Goal: Task Accomplishment & Management: Contribute content

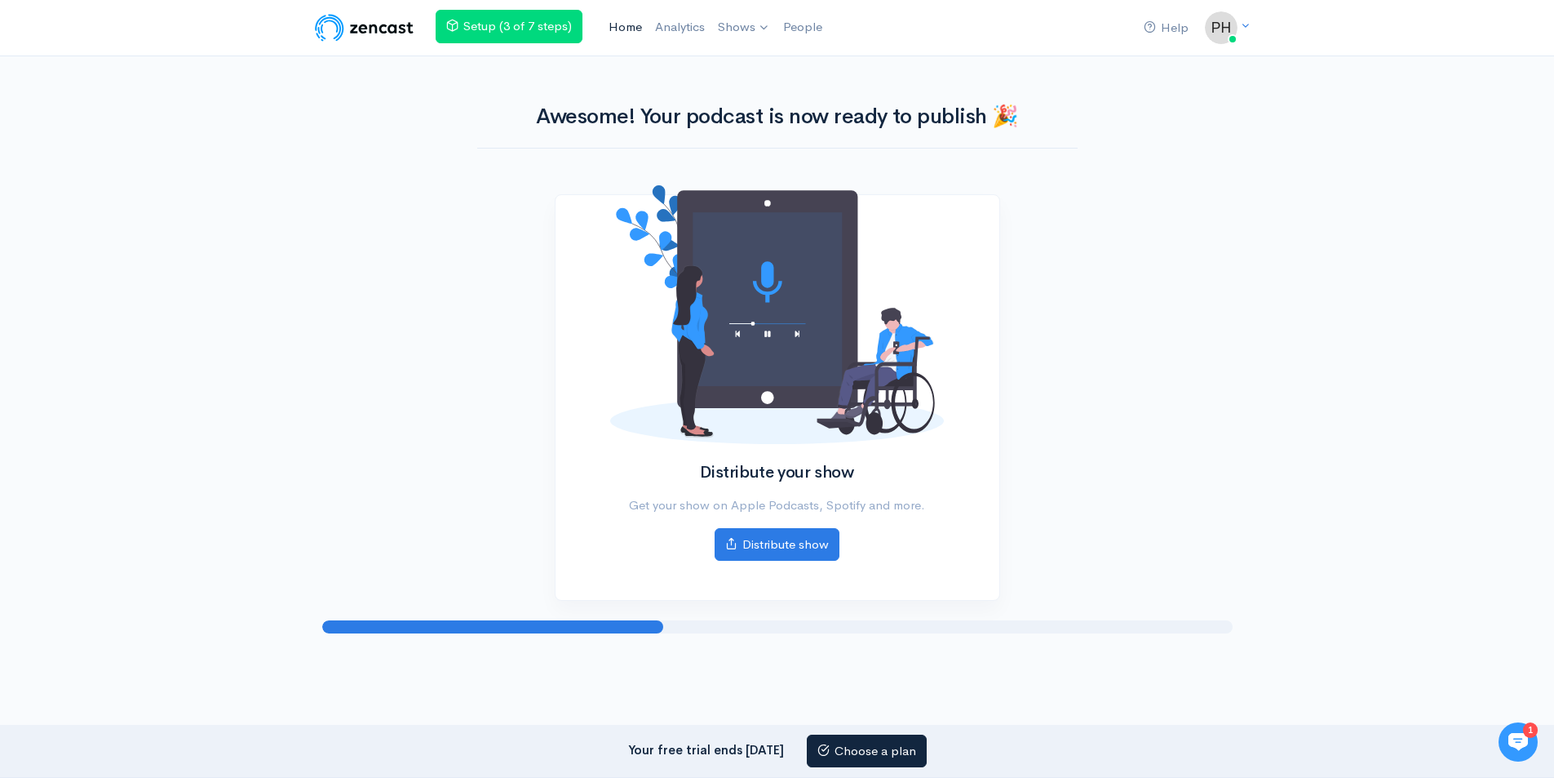
click at [616, 36] on link "Home" at bounding box center [625, 27] width 47 height 35
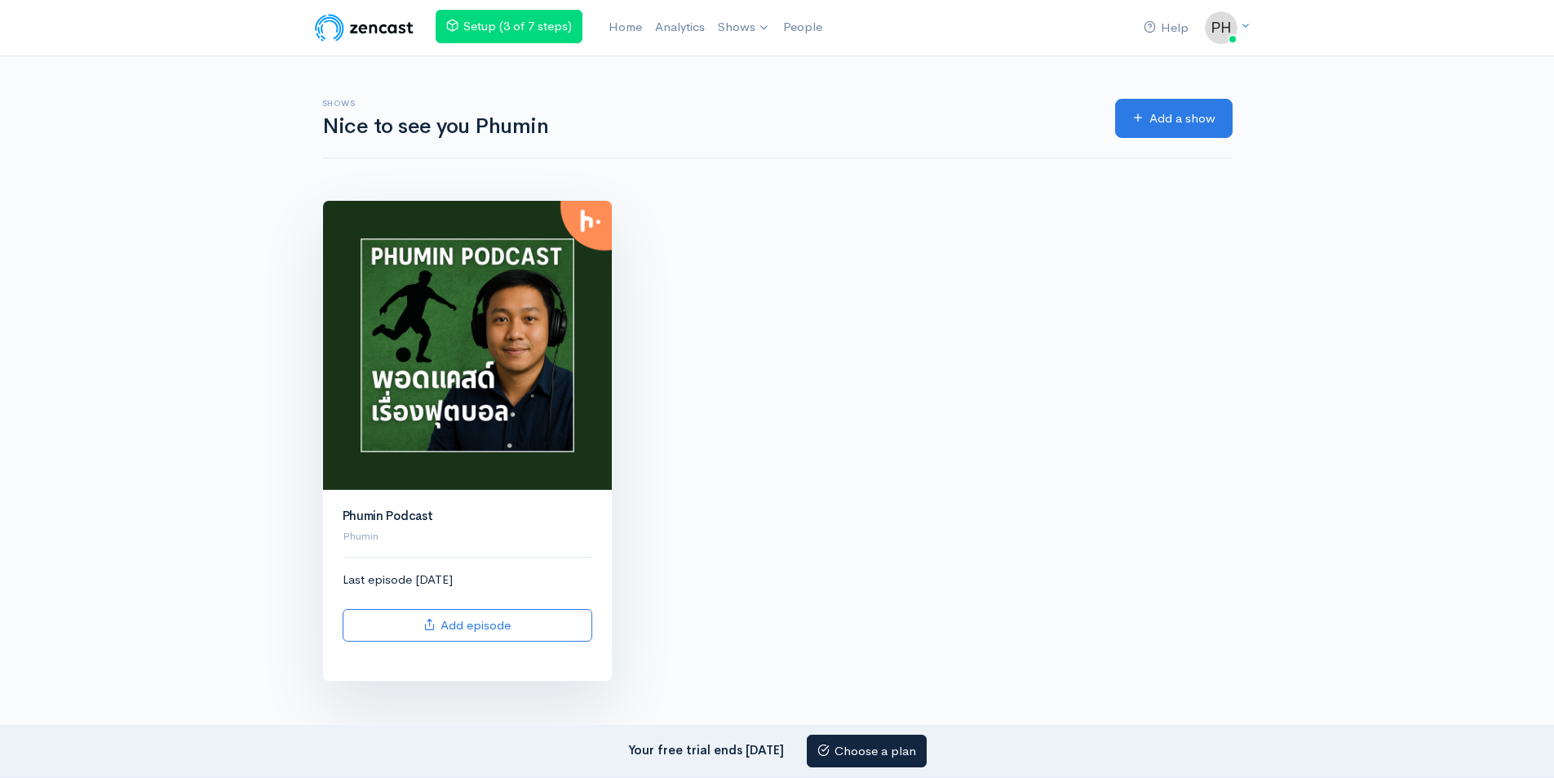
click at [510, 427] on img at bounding box center [467, 345] width 289 height 289
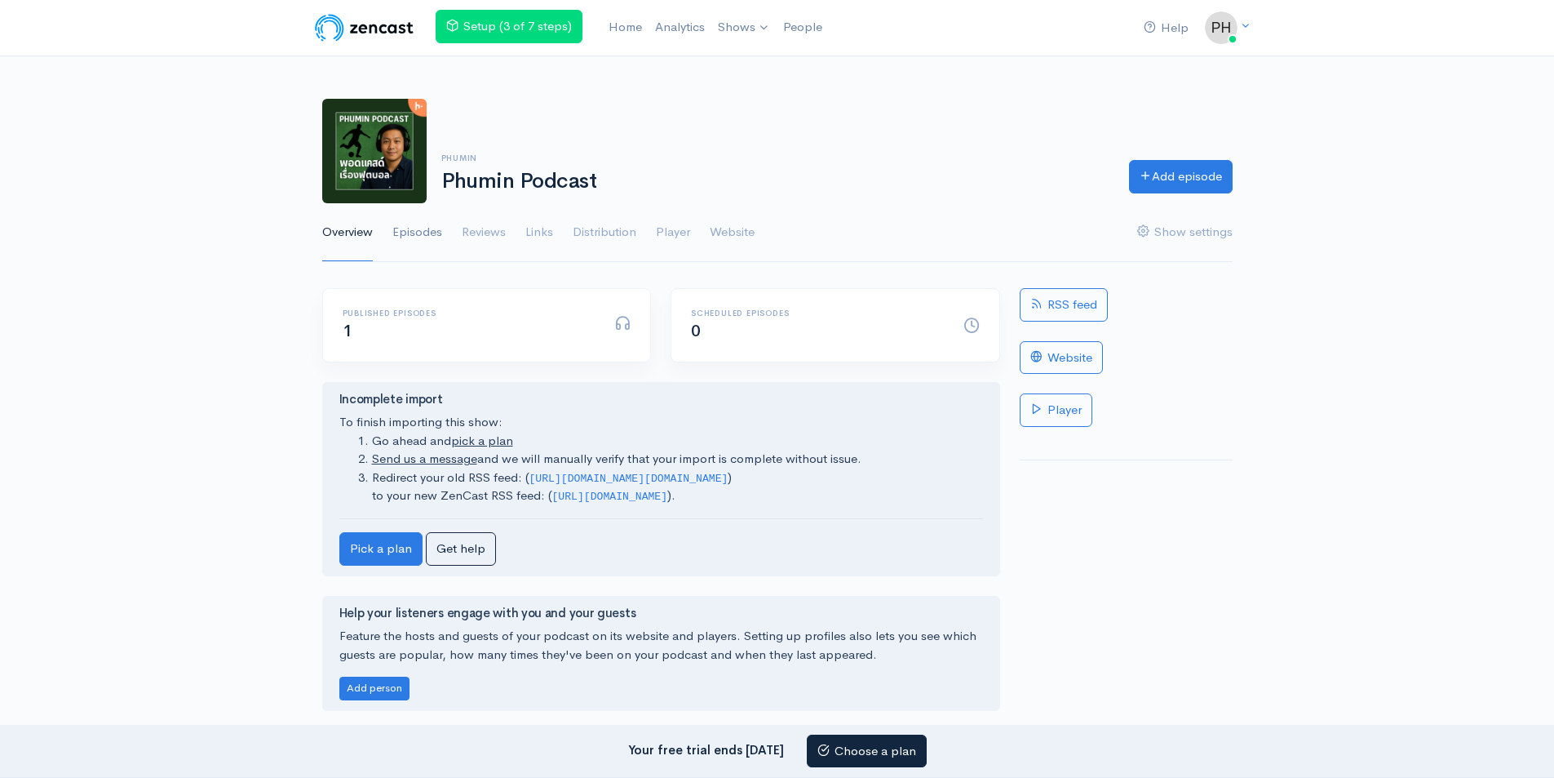
click at [415, 237] on link "Episodes" at bounding box center [417, 232] width 50 height 59
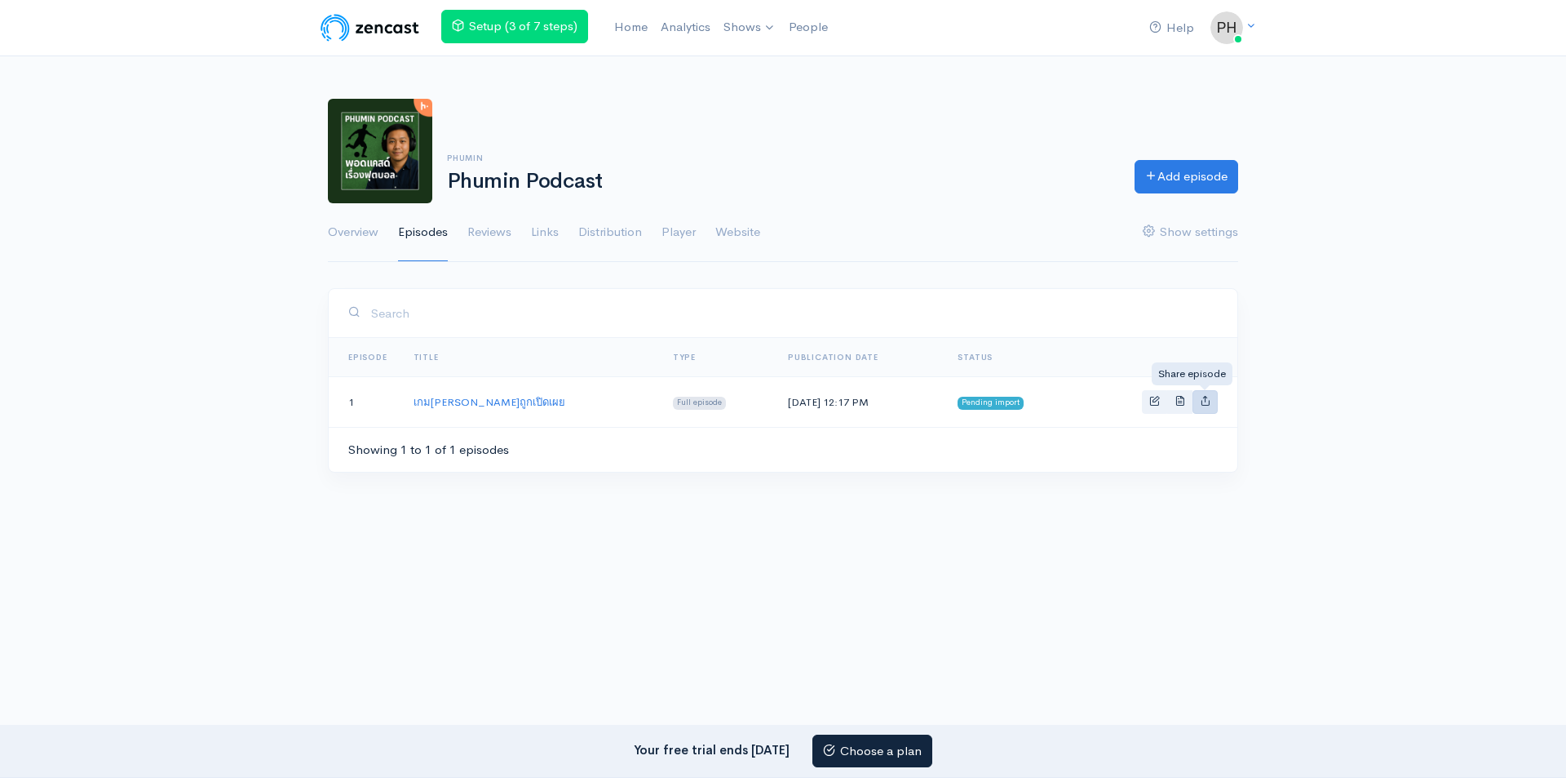
click at [1199, 404] on link "Basic example" at bounding box center [1205, 402] width 25 height 24
type input "https://phumin-podcast.zencast.website/episodes/"
type input "https://media.zencast.fm/phumin-podcast/1bfcdde5-fcf0-4ce9-a4e5-a240f10e0b0e.mp…"
type input "<iframe src='https://share.zencast.fm/embed/episode/1bfcdde5-fcf0-4ce9-a4e5-a24…"
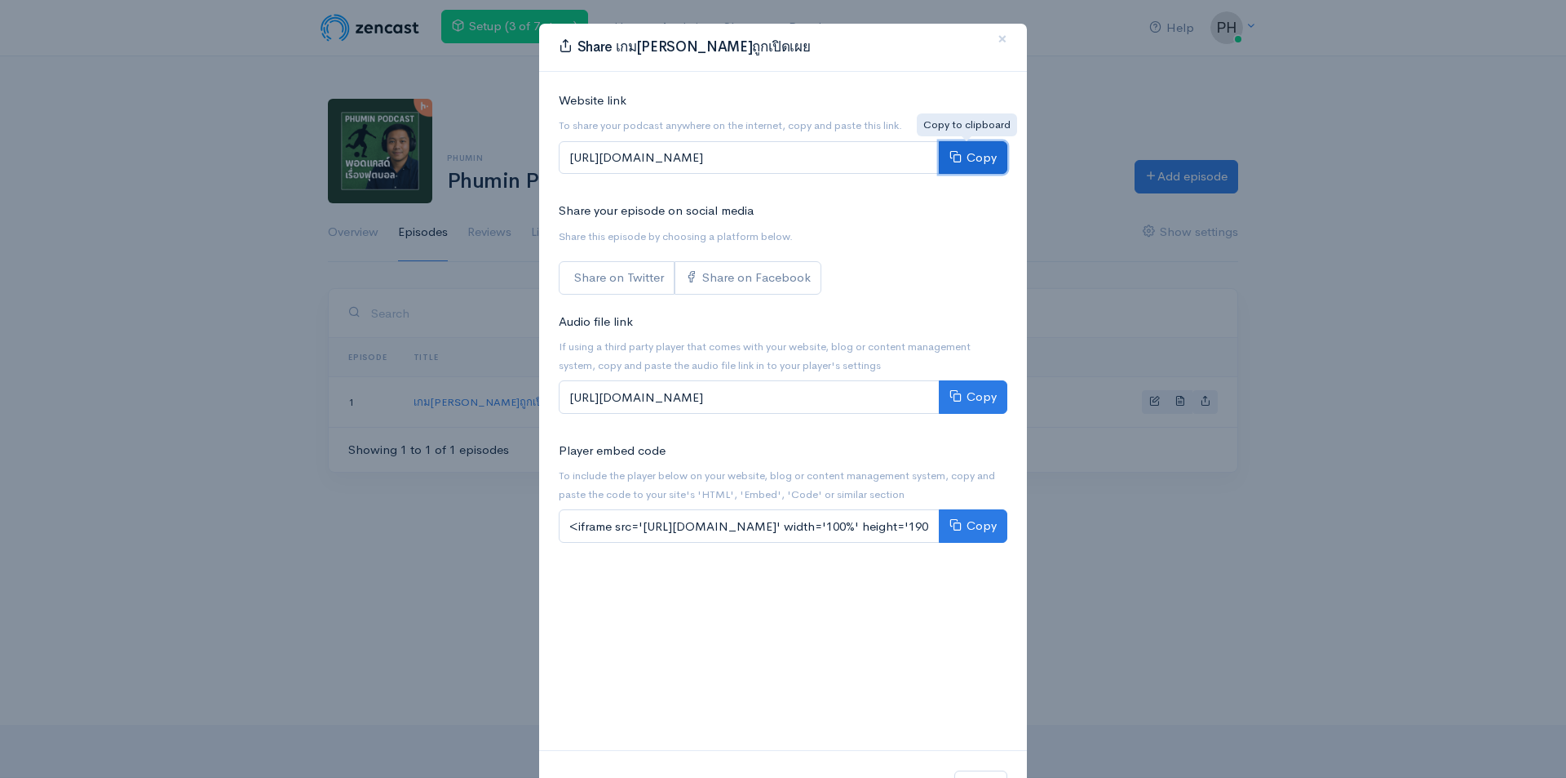
click at [962, 163] on button "Copy" at bounding box center [973, 157] width 69 height 33
click at [452, 538] on div "Share เกมที่สวยงามถูกเปิดเผย × Website link To share your podcast anywhere on t…" at bounding box center [783, 389] width 1566 height 778
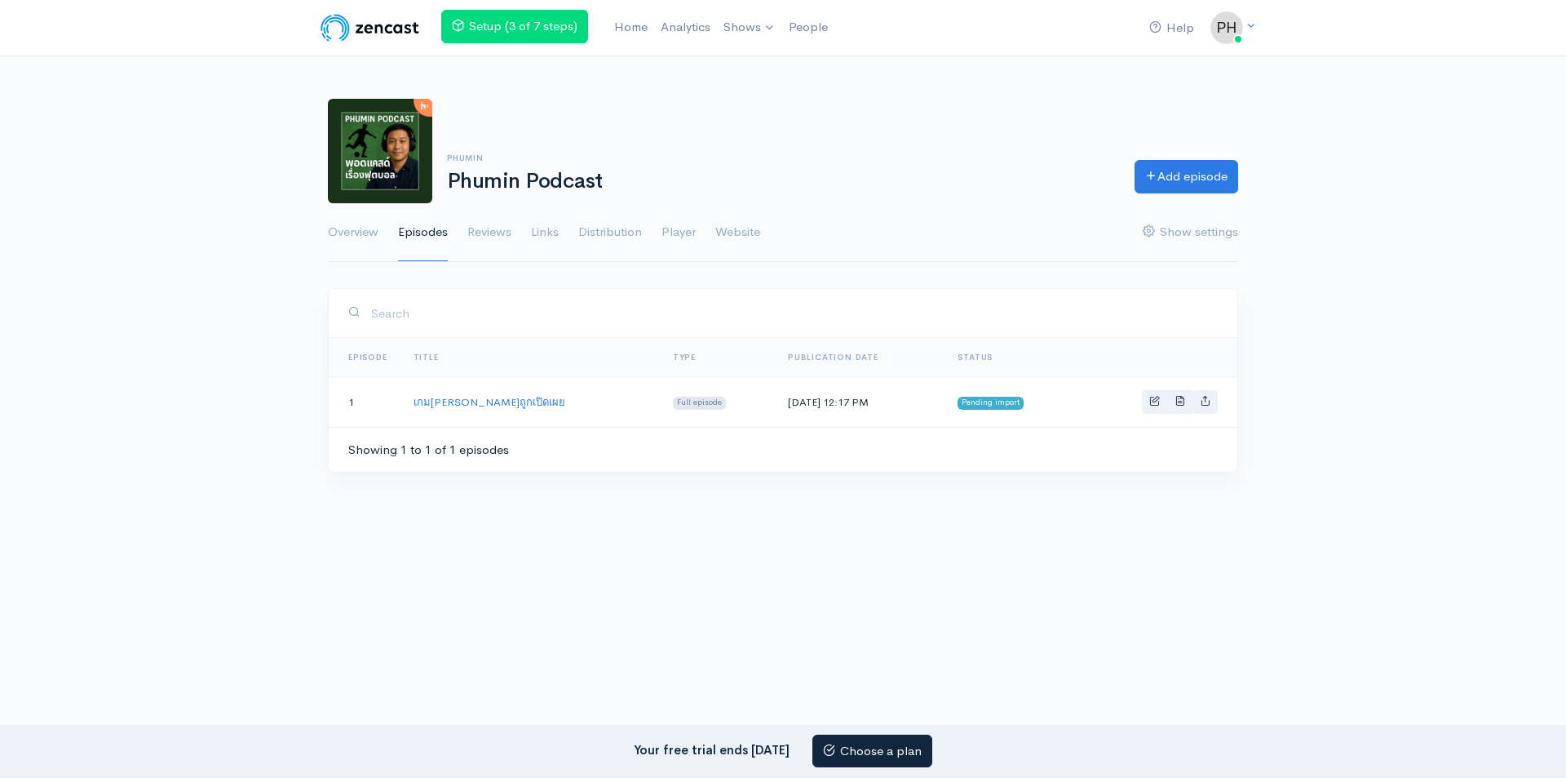
click at [988, 408] on span "Pending import" at bounding box center [991, 403] width 66 height 13
click at [1182, 170] on link "Add episode" at bounding box center [1187, 173] width 104 height 33
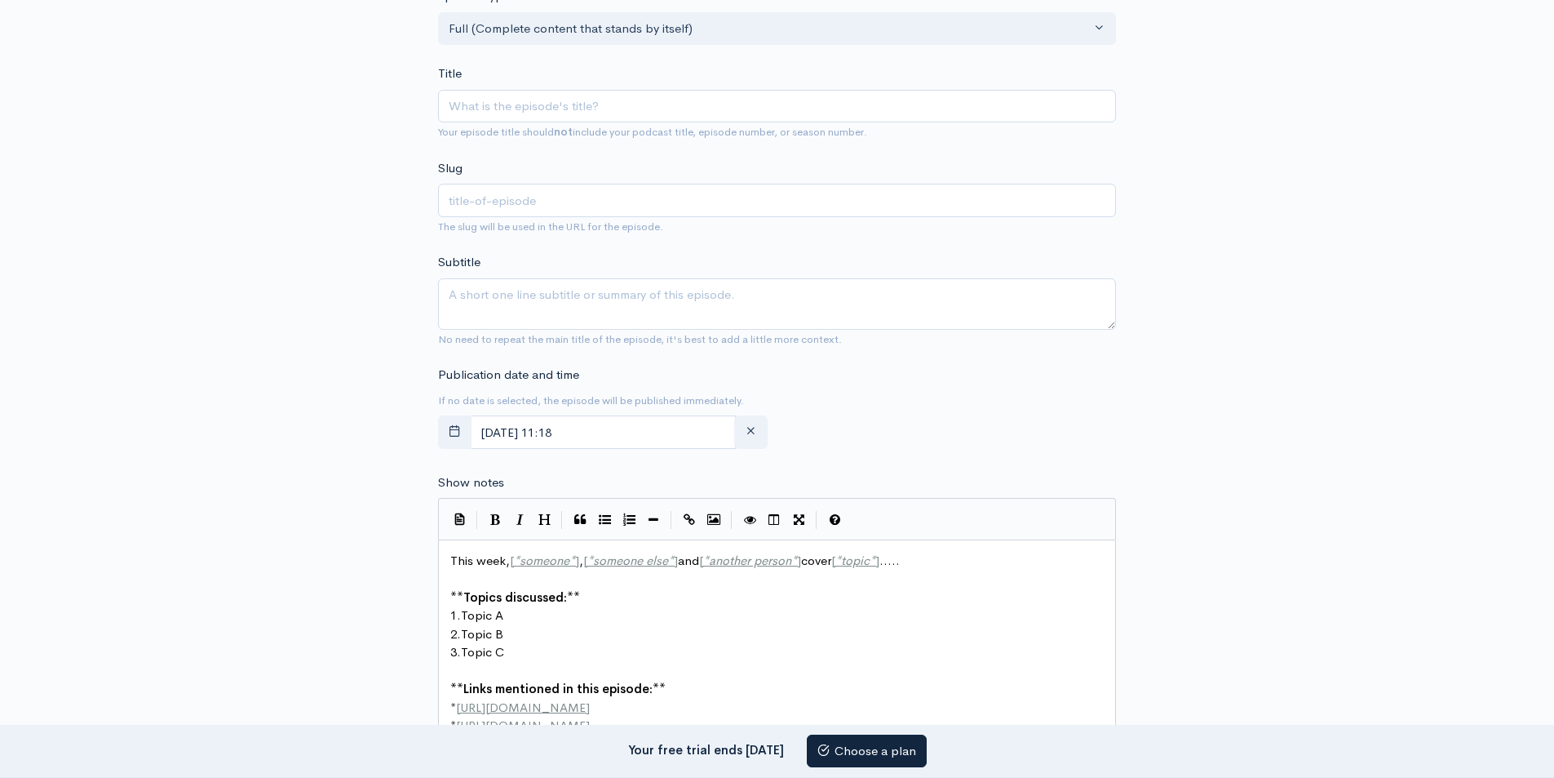
click at [552, 106] on input "Title" at bounding box center [777, 106] width 678 height 33
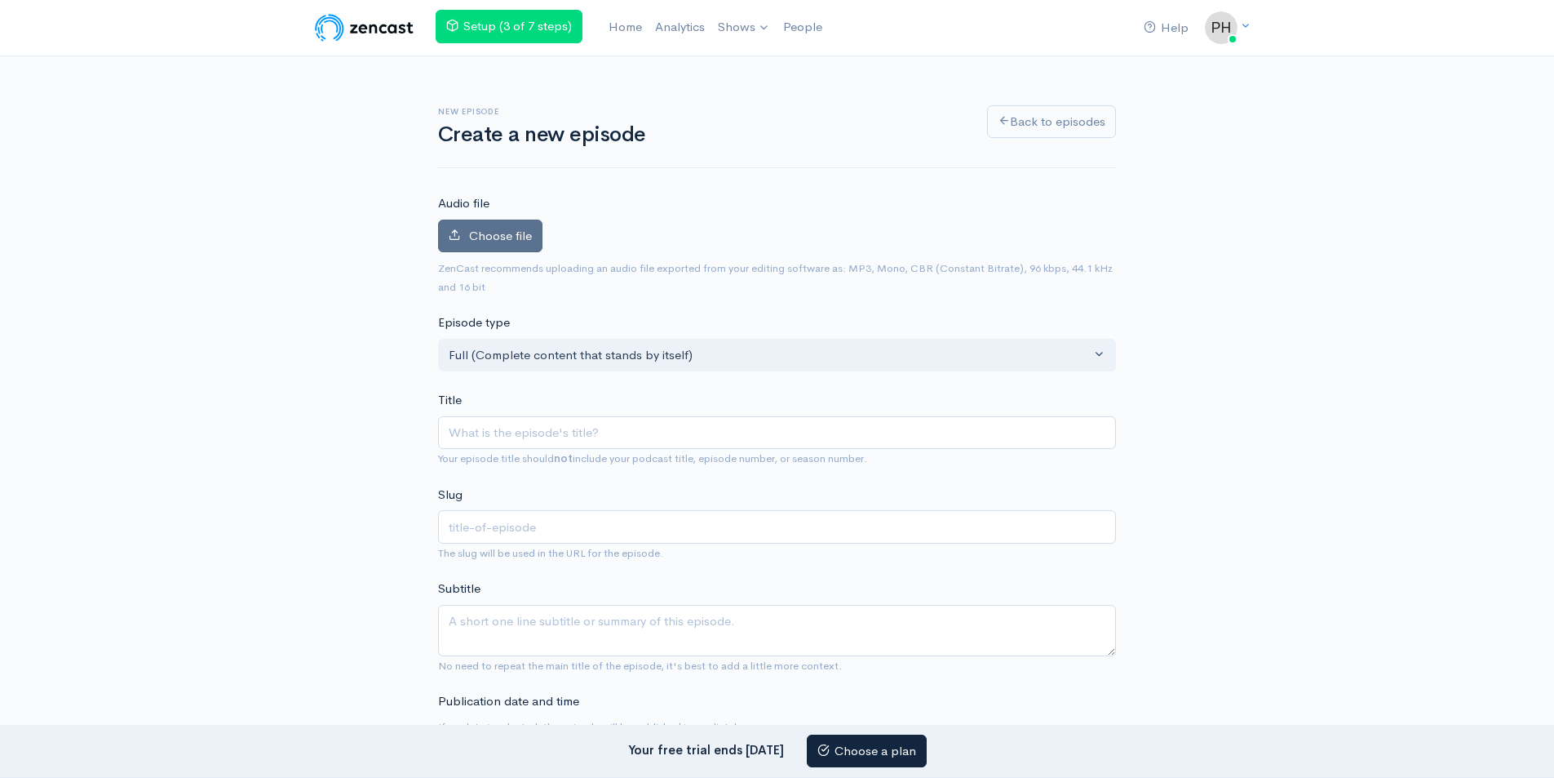
drag, startPoint x: 496, startPoint y: 238, endPoint x: 496, endPoint y: 228, distance: 9.8
click at [496, 231] on span "Choose file" at bounding box center [500, 236] width 63 height 16
click at [0, 0] on input "Choose file" at bounding box center [0, 0] width 0 height 0
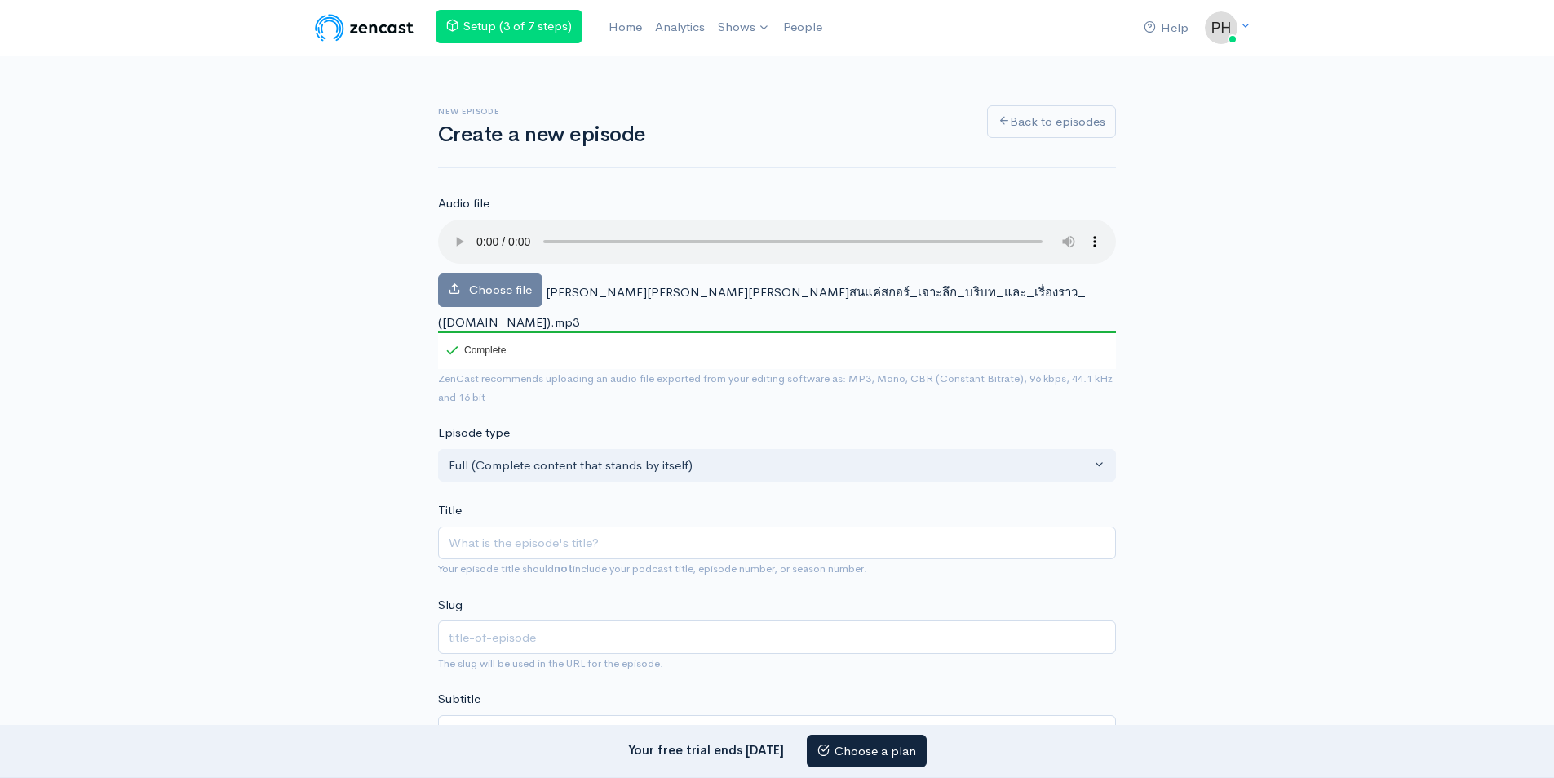
click at [1021, 123] on link "Back to episodes" at bounding box center [1051, 119] width 129 height 33
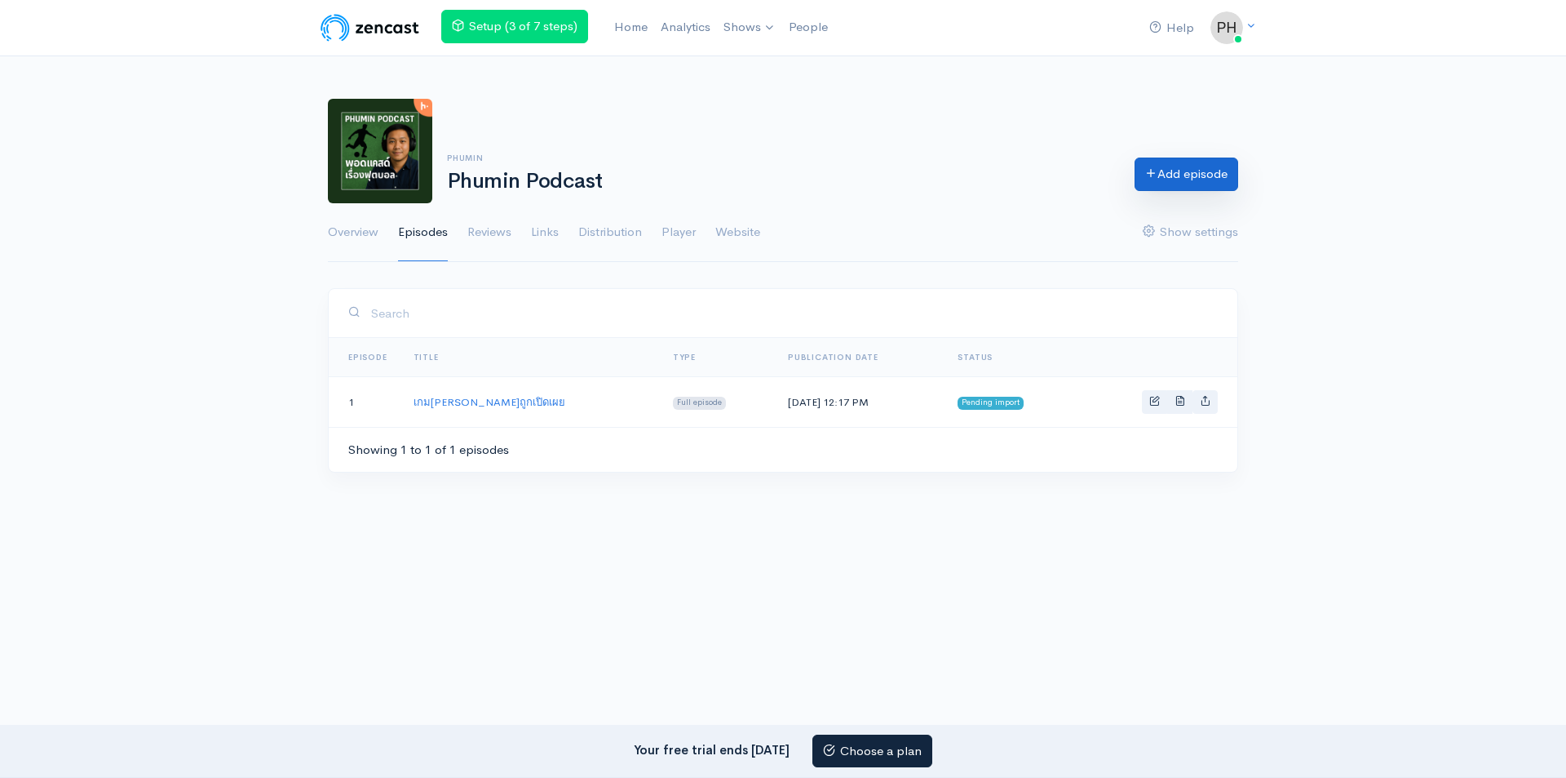
click at [1202, 178] on link "Add episode" at bounding box center [1187, 173] width 104 height 33
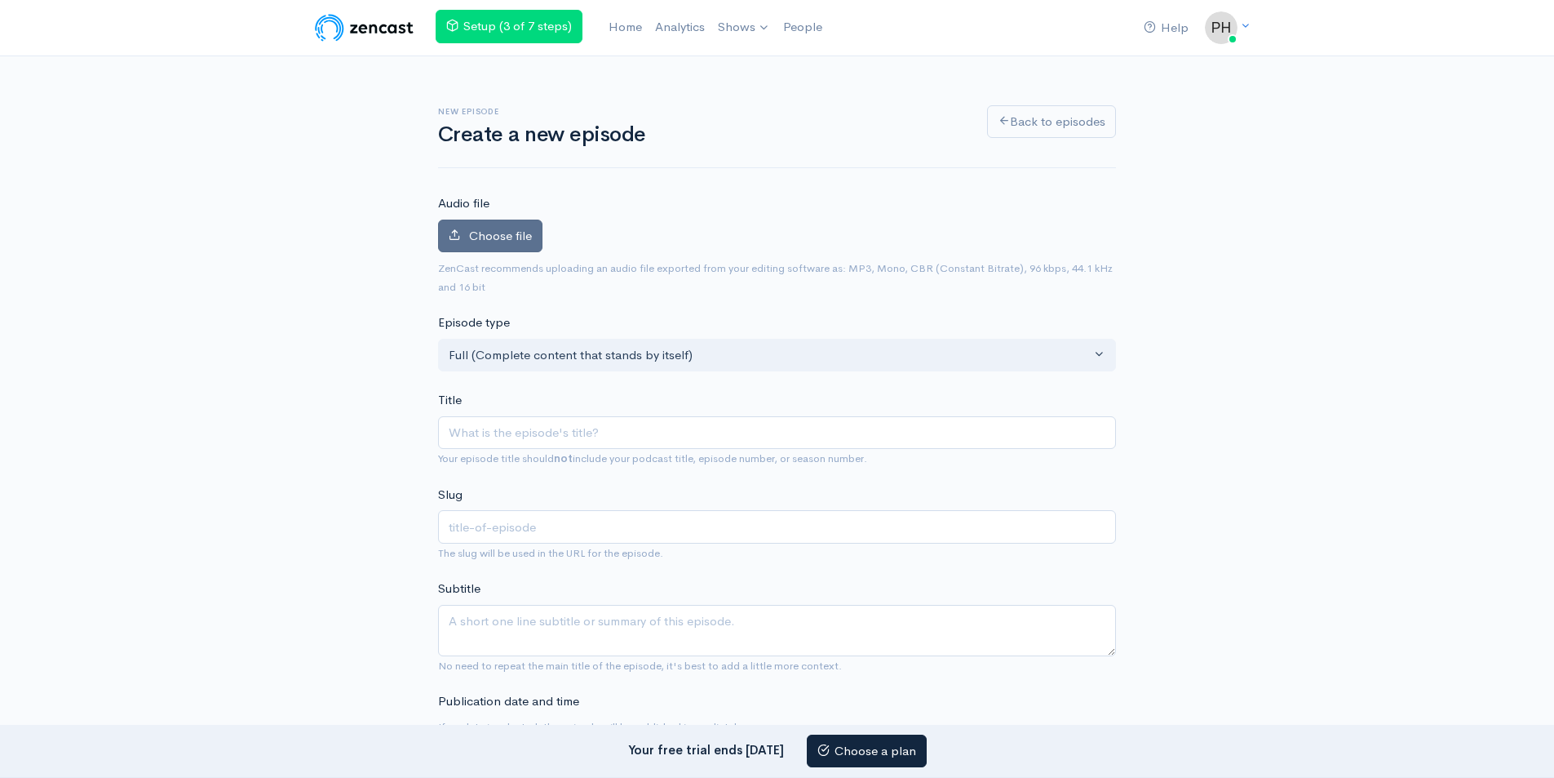
click at [494, 243] on label "Choose file" at bounding box center [490, 235] width 104 height 33
click at [0, 0] on input "Choose file" at bounding box center [0, 0] width 0 height 0
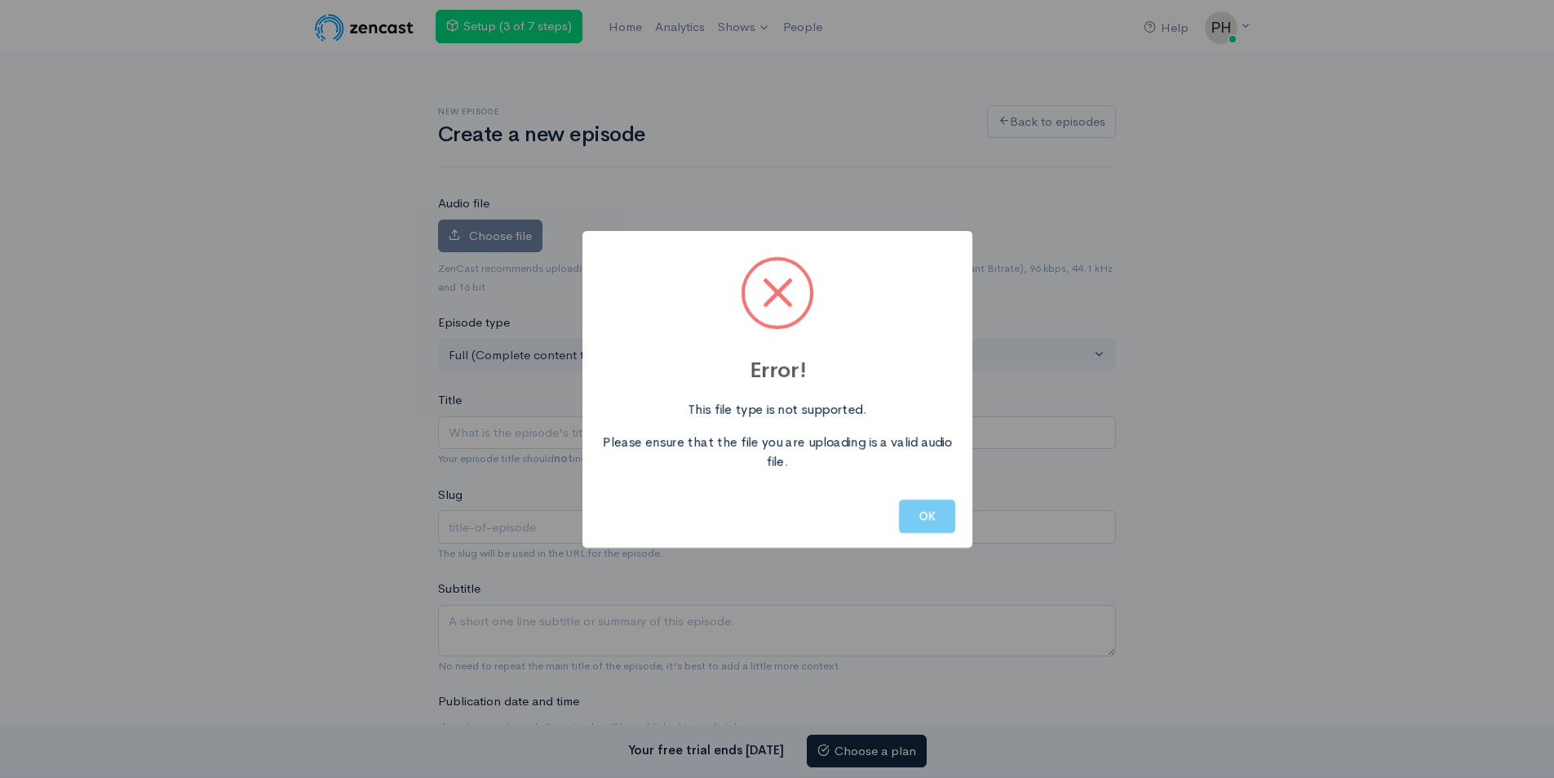
click at [915, 507] on button "OK" at bounding box center [927, 515] width 56 height 33
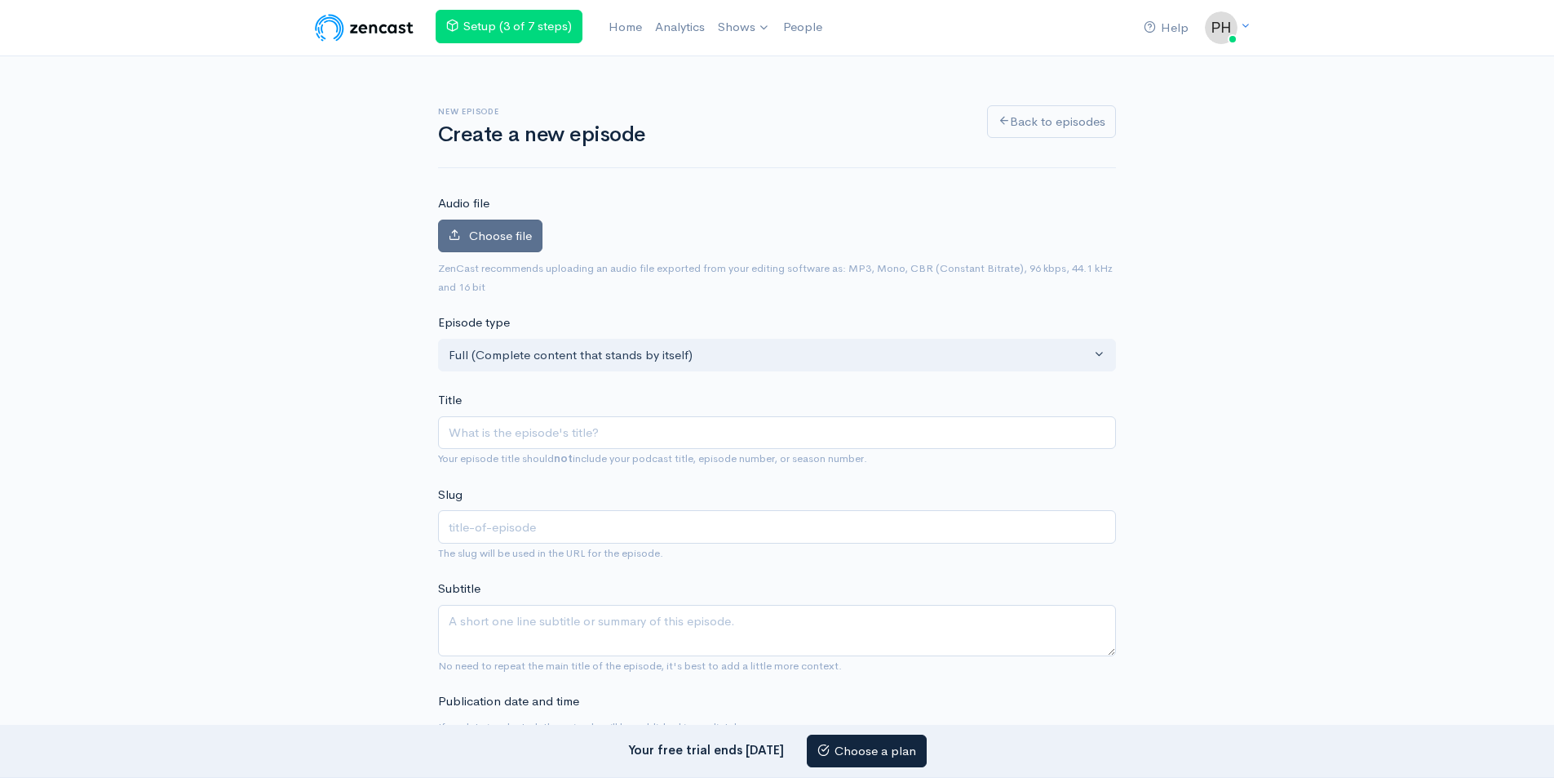
click at [518, 240] on span "Choose file" at bounding box center [500, 236] width 63 height 16
click at [0, 0] on input "Choose file" at bounding box center [0, 0] width 0 height 0
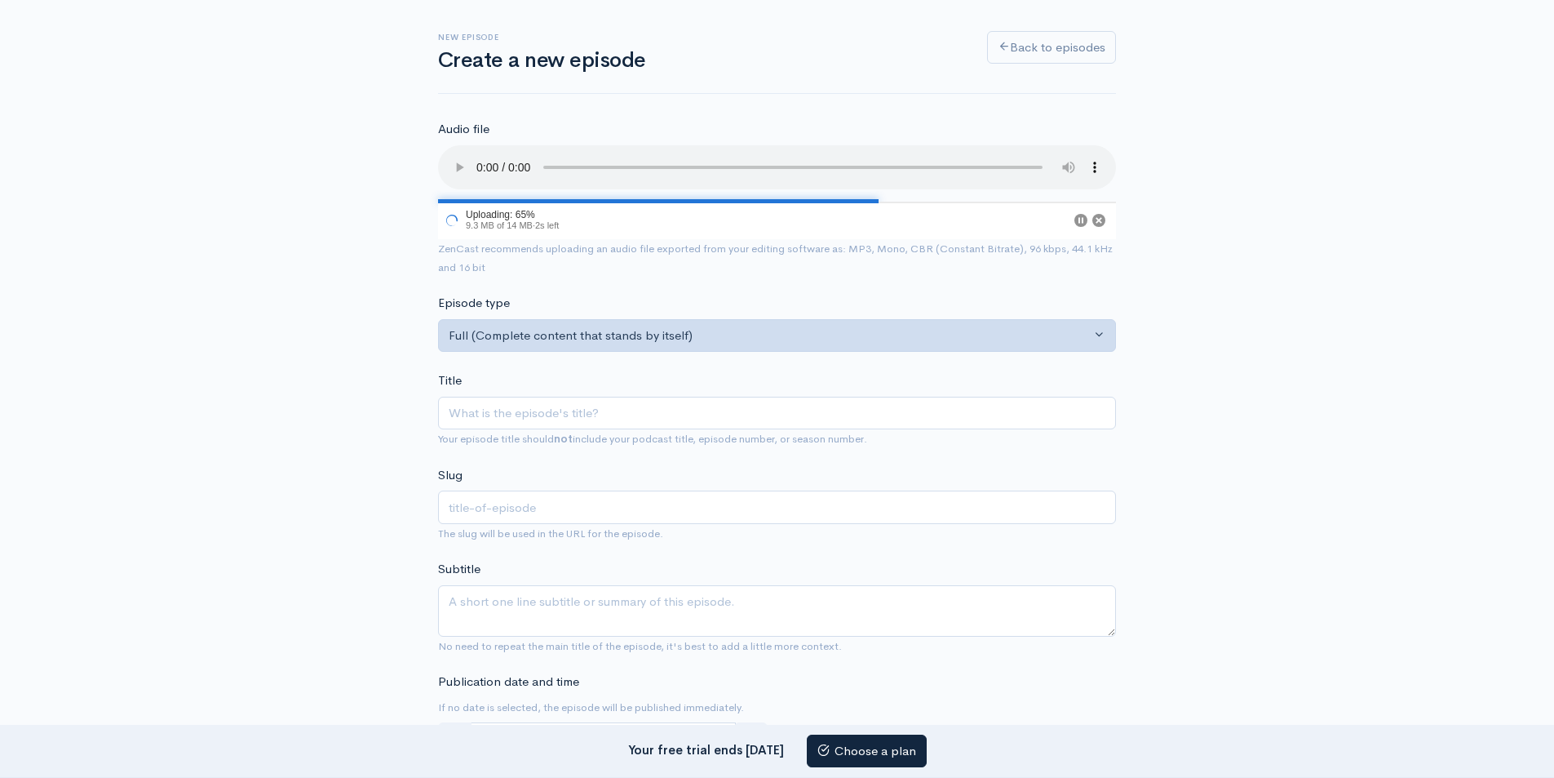
scroll to position [163, 0]
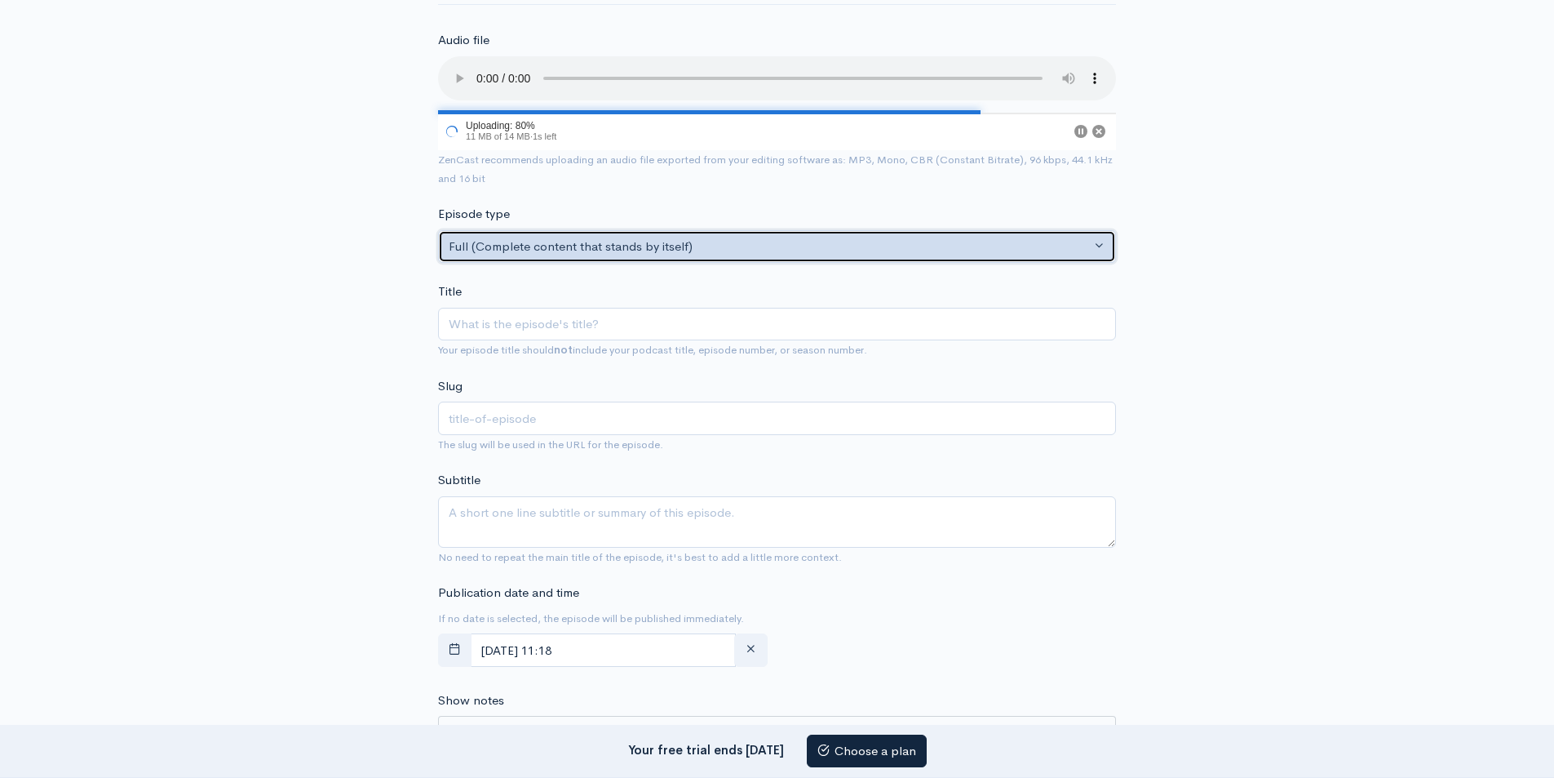
click at [921, 247] on div "Full (Complete content that stands by itself)" at bounding box center [770, 246] width 642 height 19
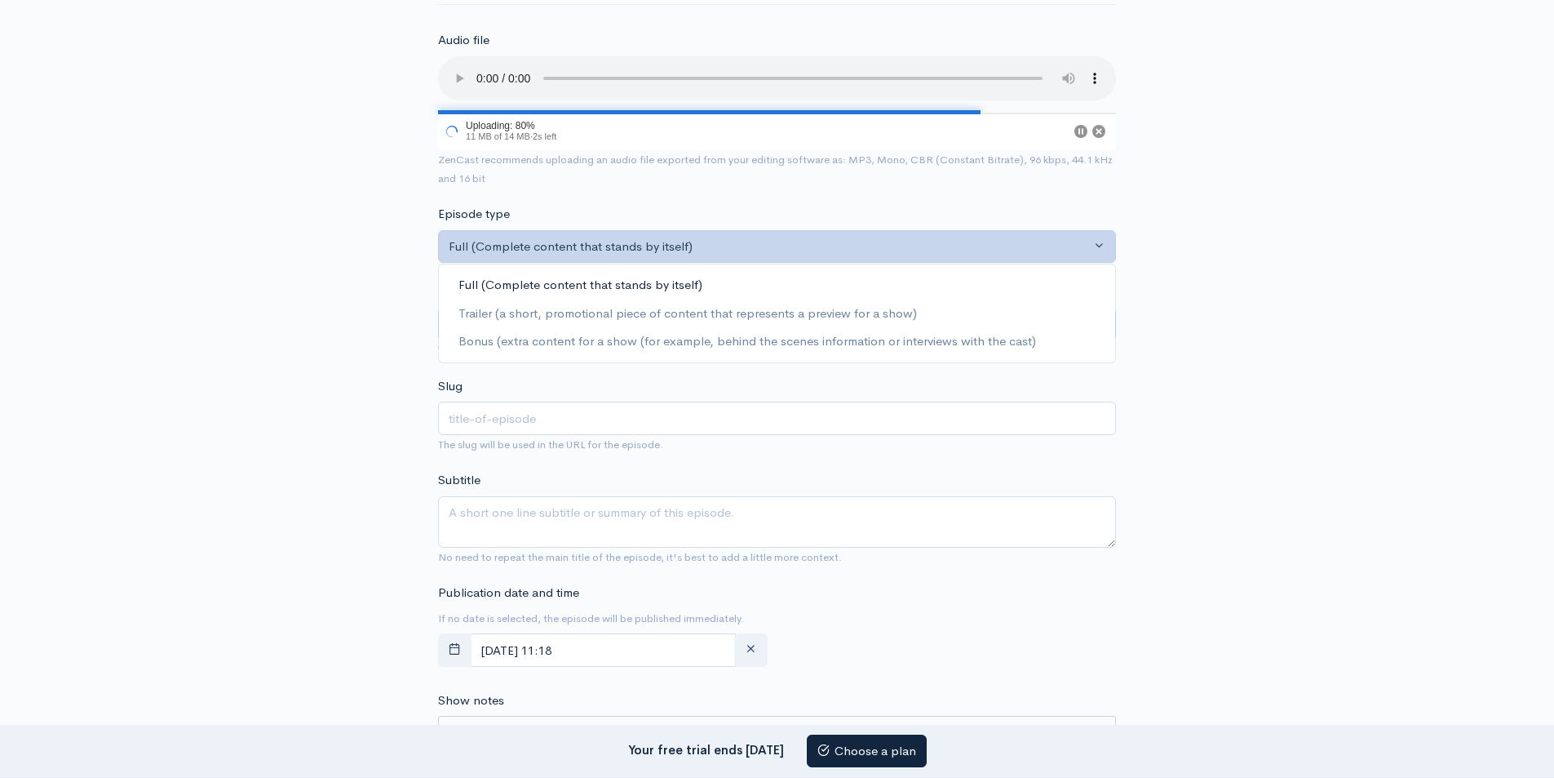
click at [1239, 244] on div "New episode Create a new episode Back to episodes Audio file 80 Uploading: 80% …" at bounding box center [777, 733] width 930 height 1680
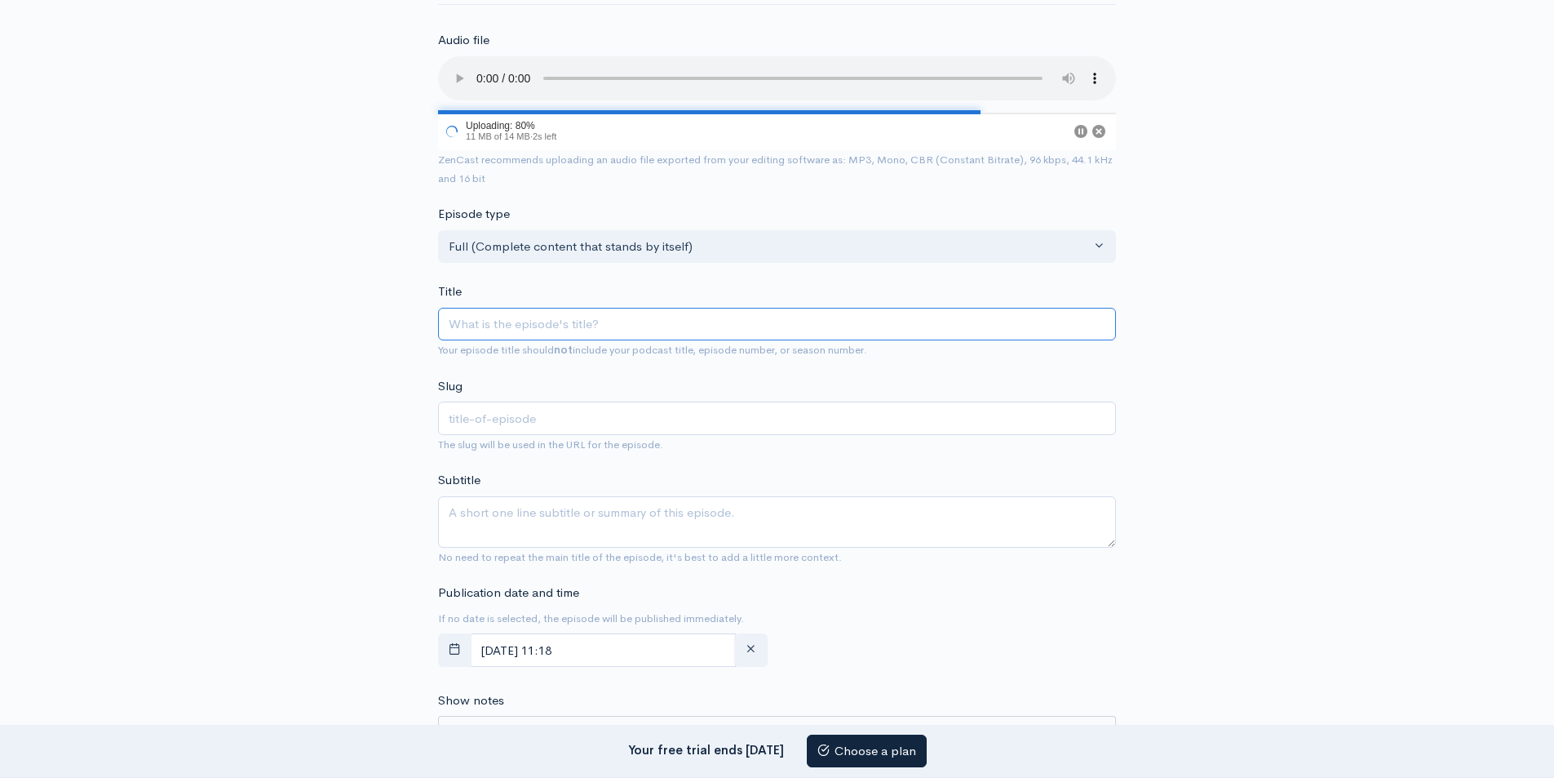
click at [653, 318] on input "Title" at bounding box center [777, 324] width 678 height 33
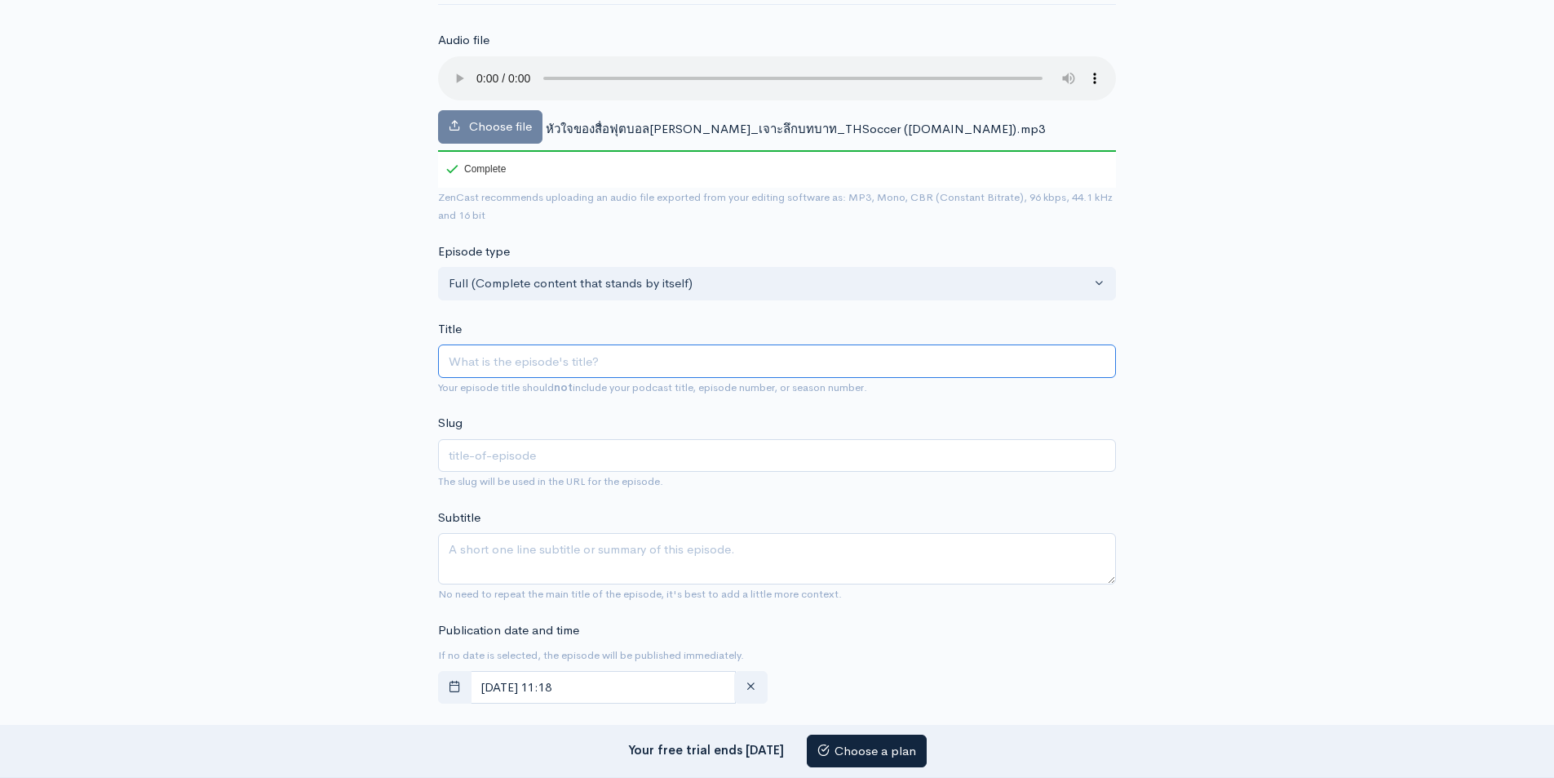
paste input "Phumin Podcast"
type input "Phumin Podcast"
type input "phumin-podcast"
drag, startPoint x: 596, startPoint y: 352, endPoint x: 338, endPoint y: 360, distance: 257.9
click at [338, 360] on div "New episode Create a new episode Back to episodes Audio file Choose file หัวใจข…" at bounding box center [777, 751] width 930 height 1717
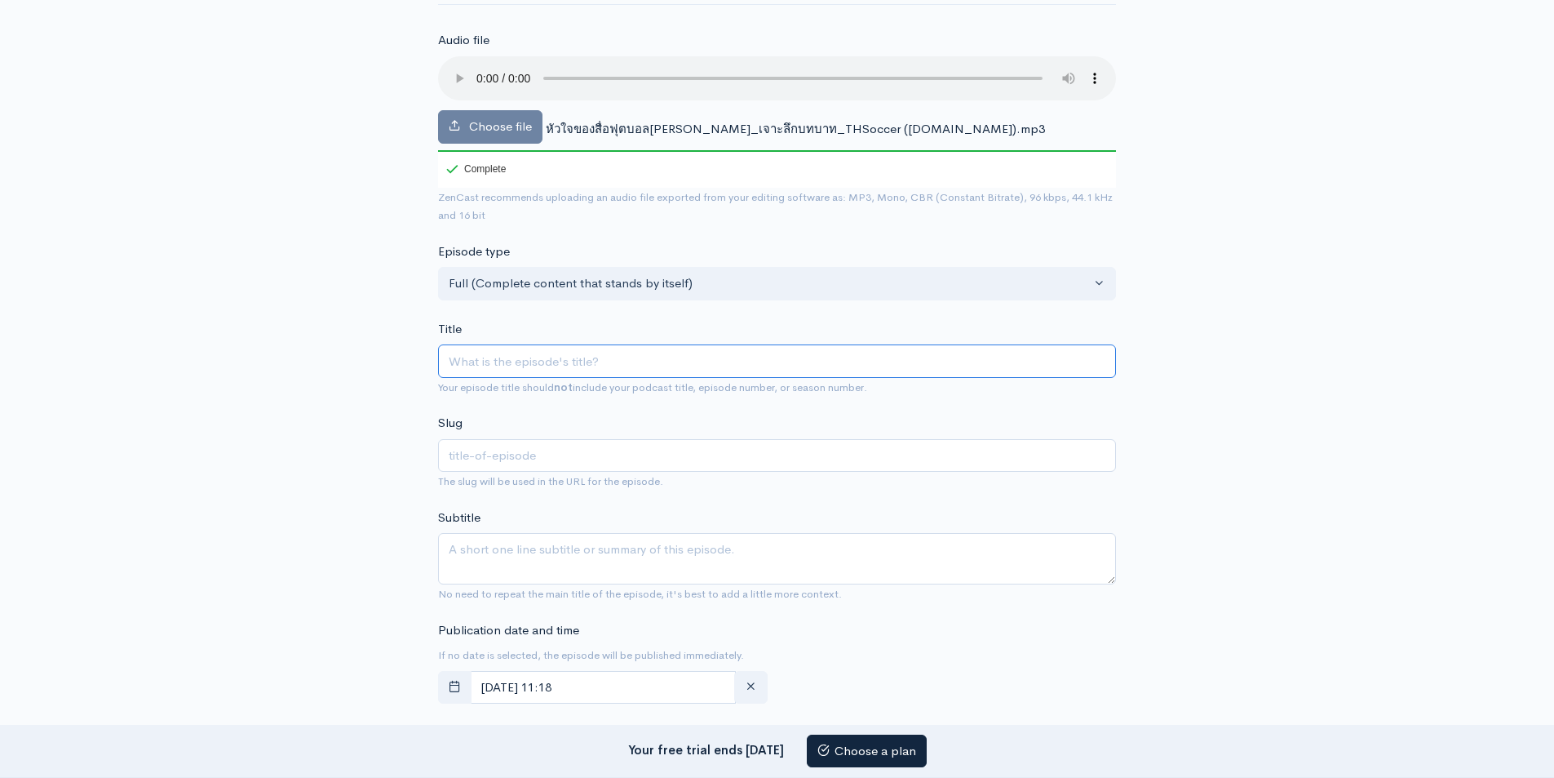
paste input "เกมที่สวยงามถูกเปิดเผย"
type input "เกมที่สวยงามถูกเปิดเผย"
type input "4lma4lib4lih4lix4li14lmi4liq4lin4lii4lih4liy4lih4liw4li54lib4lma4lib4li04liu4lm…"
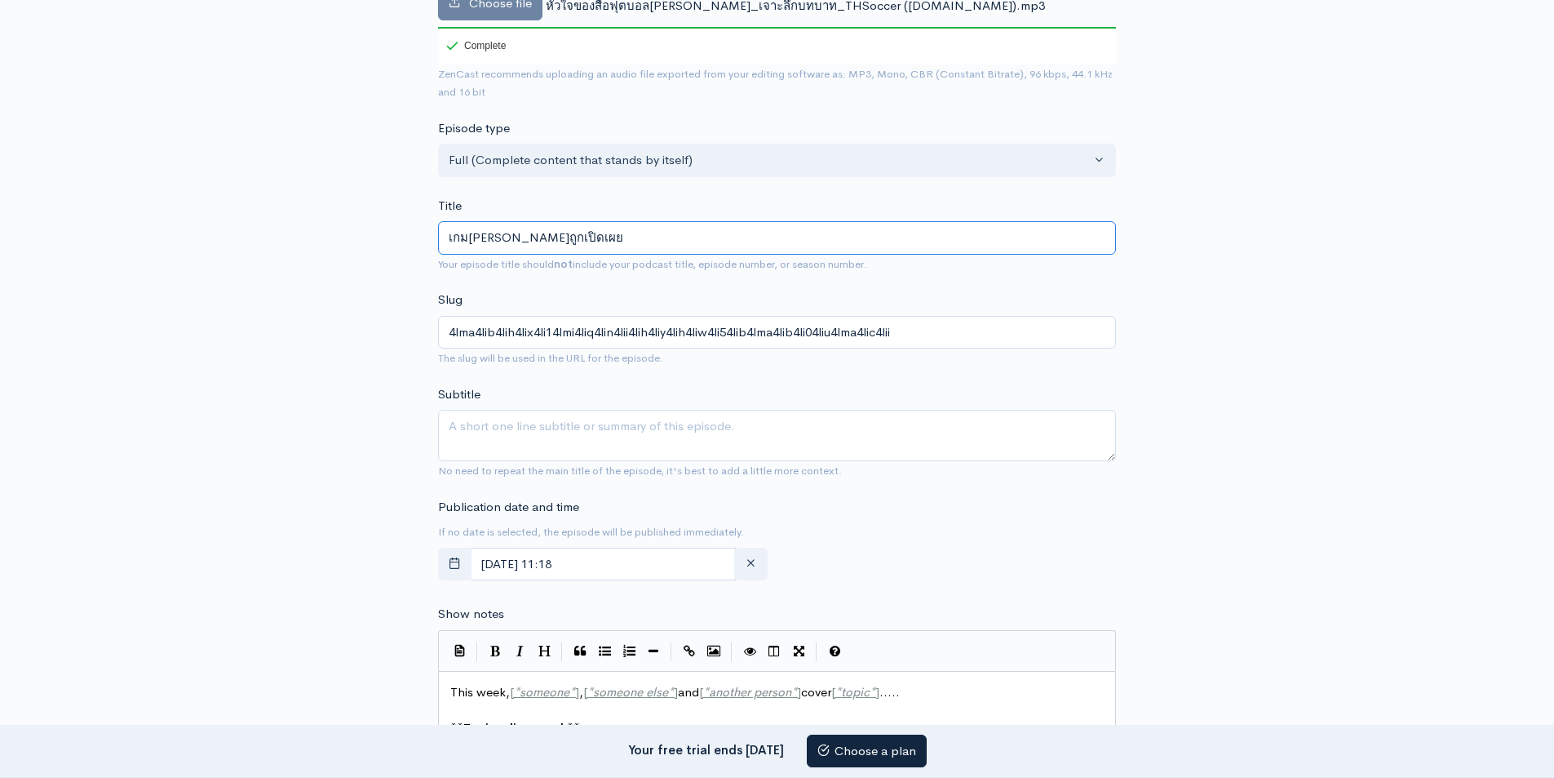
scroll to position [326, 0]
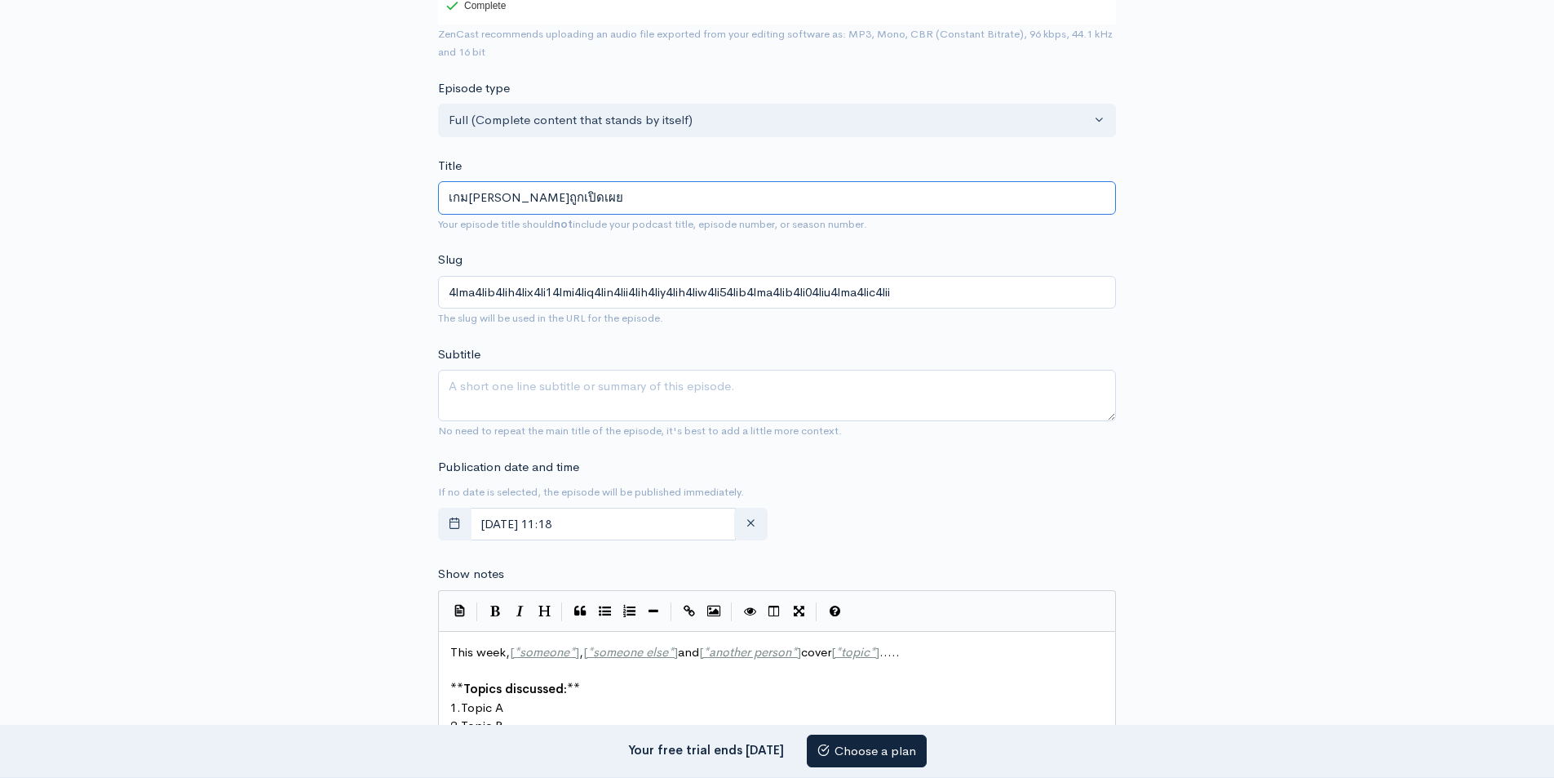
type input "เกมที่สวยงามถูกเปิดเผย"
click at [553, 403] on textarea "Subtitle" at bounding box center [777, 395] width 678 height 51
paste textarea "เกมที่สวยงามถูกเปิดเผย"
type textarea "เกมที่สวยงามถูกเปิดเผย"
drag, startPoint x: 950, startPoint y: 277, endPoint x: 375, endPoint y: 301, distance: 575.7
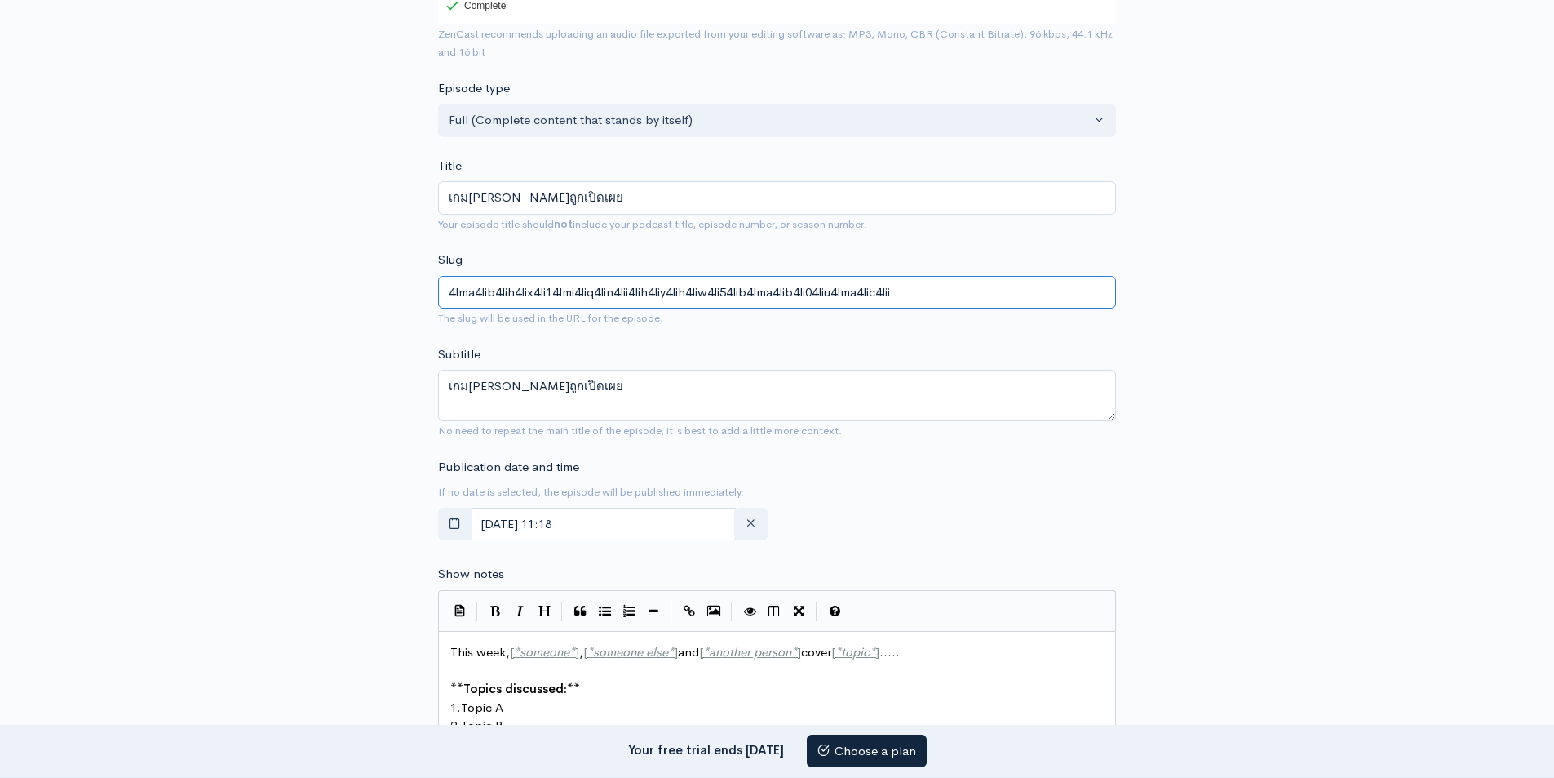
click at [375, 301] on div "New episode Create a new episode Back to episodes Audio file Choose file หัวใจข…" at bounding box center [777, 588] width 930 height 1717
click at [962, 271] on div "Slug 4lma4lib4lih4lix4li14lmi4liq4lin4lii4lih4liy4lih4liw4li54lib4lma4lib4li04l…" at bounding box center [777, 288] width 678 height 77
click at [187, 281] on div "New episode Create a new episode Back to episodes Audio file Choose file หัวใจข…" at bounding box center [777, 588] width 1554 height 1717
paste input "beautiful game revealed"
type input "beautiful game revealed"
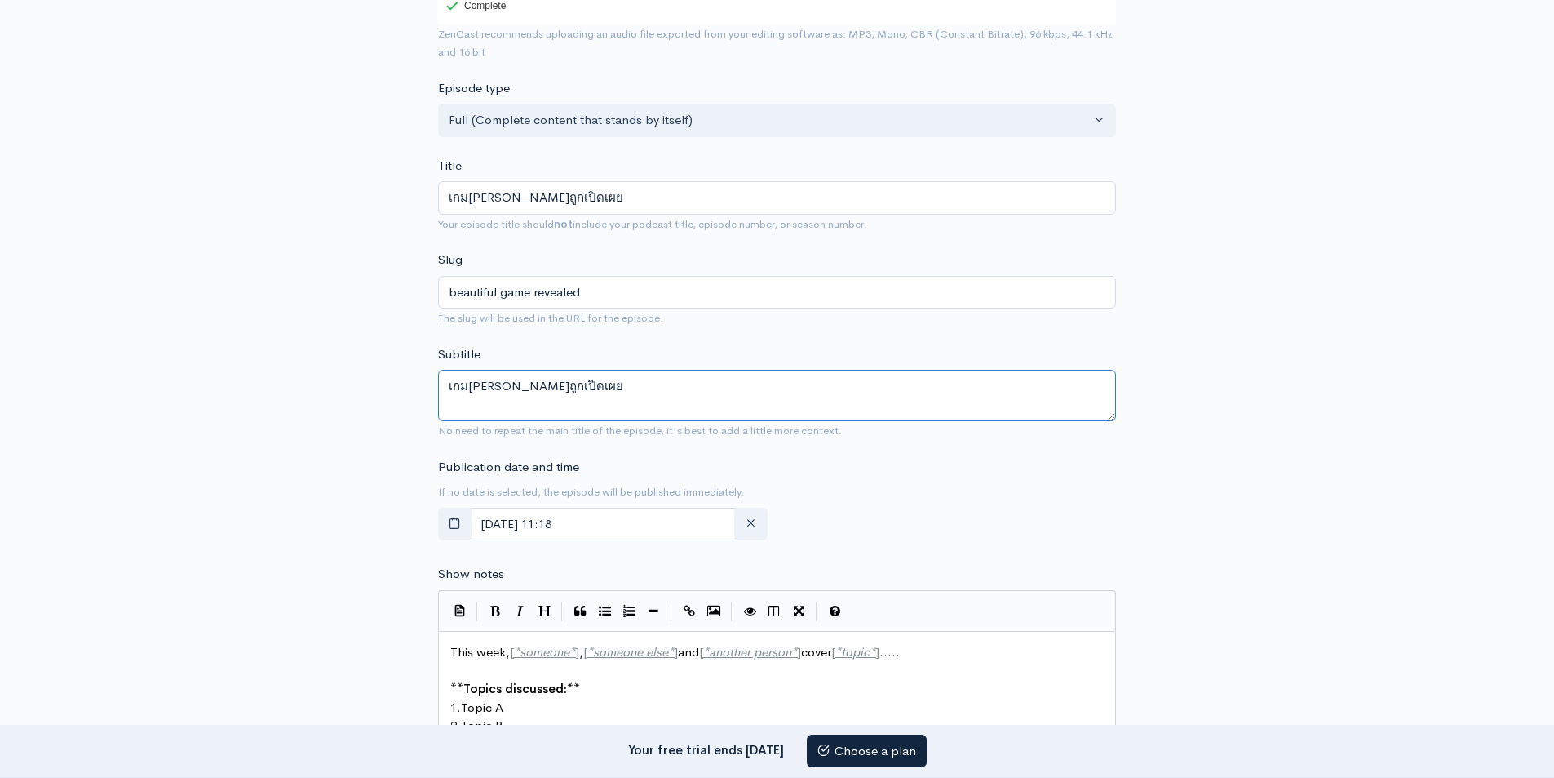
click at [924, 374] on textarea "เกมที่สวยงามถูกเปิดเผย" at bounding box center [777, 395] width 678 height 51
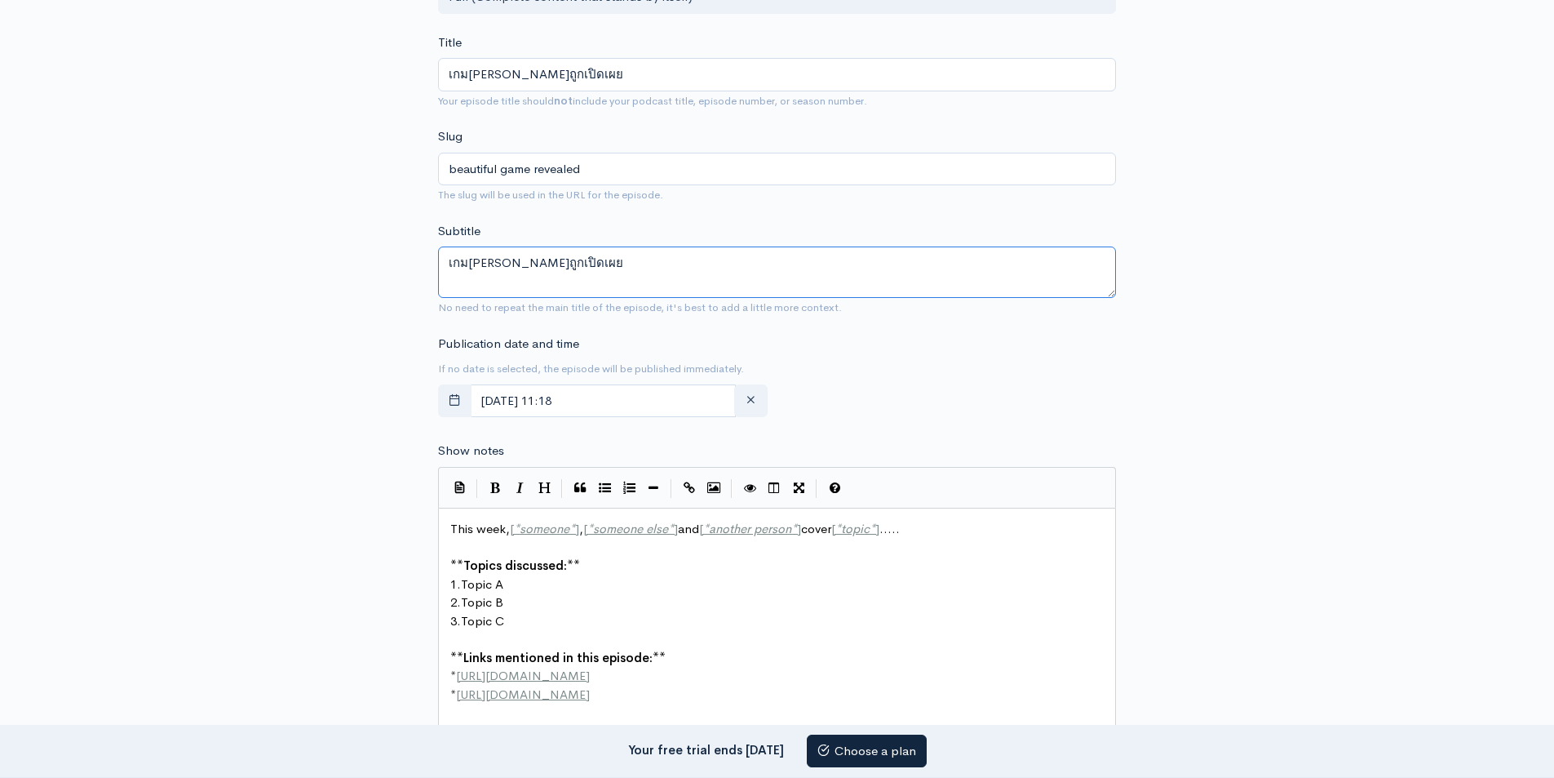
scroll to position [490, 0]
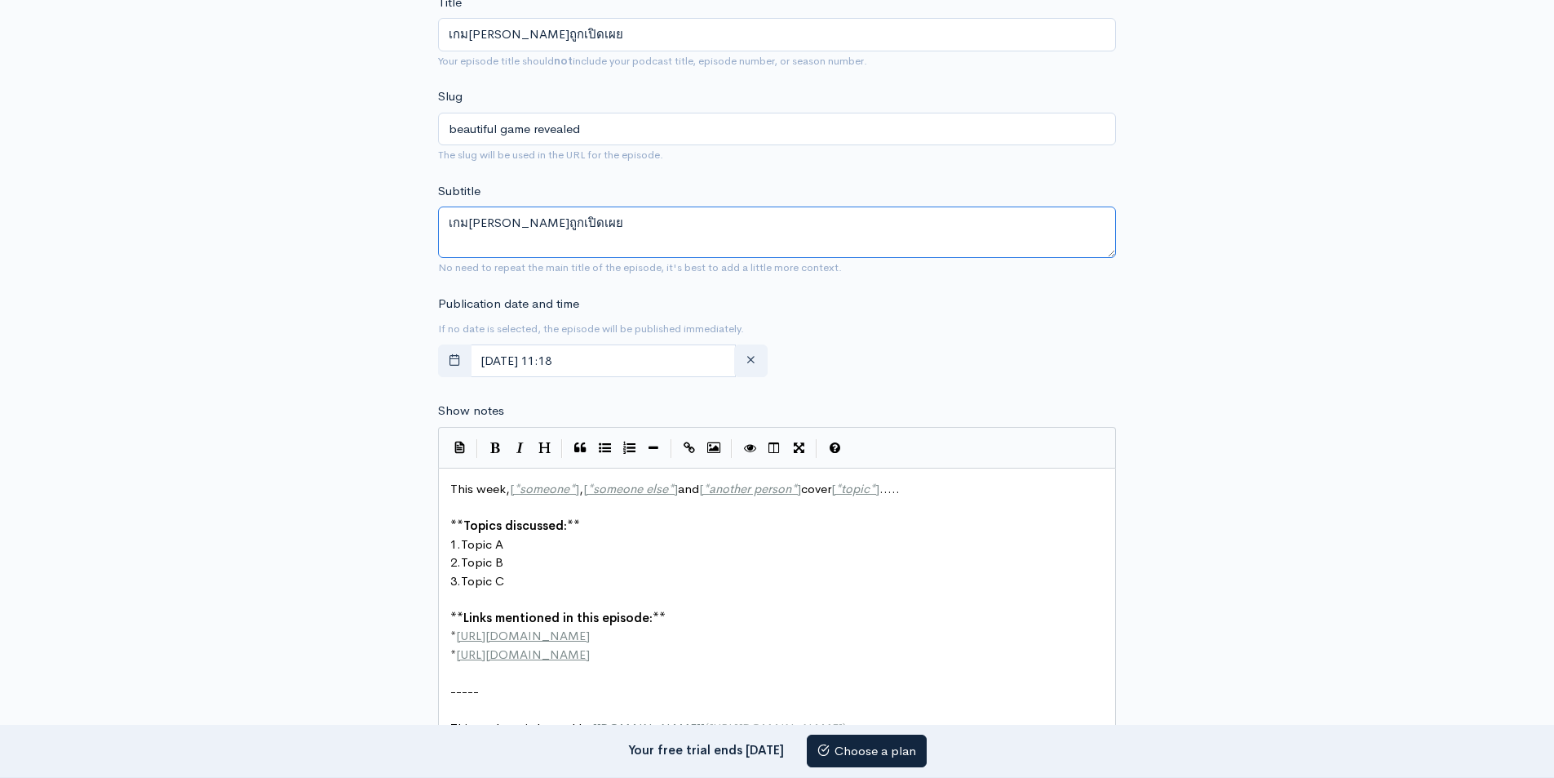
click at [600, 224] on textarea "เกมที่สวยงามถูกเปิดเผย" at bounding box center [777, 231] width 678 height 51
click at [710, 224] on textarea "เกมที่สวยงามถูกเปิดเผย" at bounding box center [777, 231] width 678 height 51
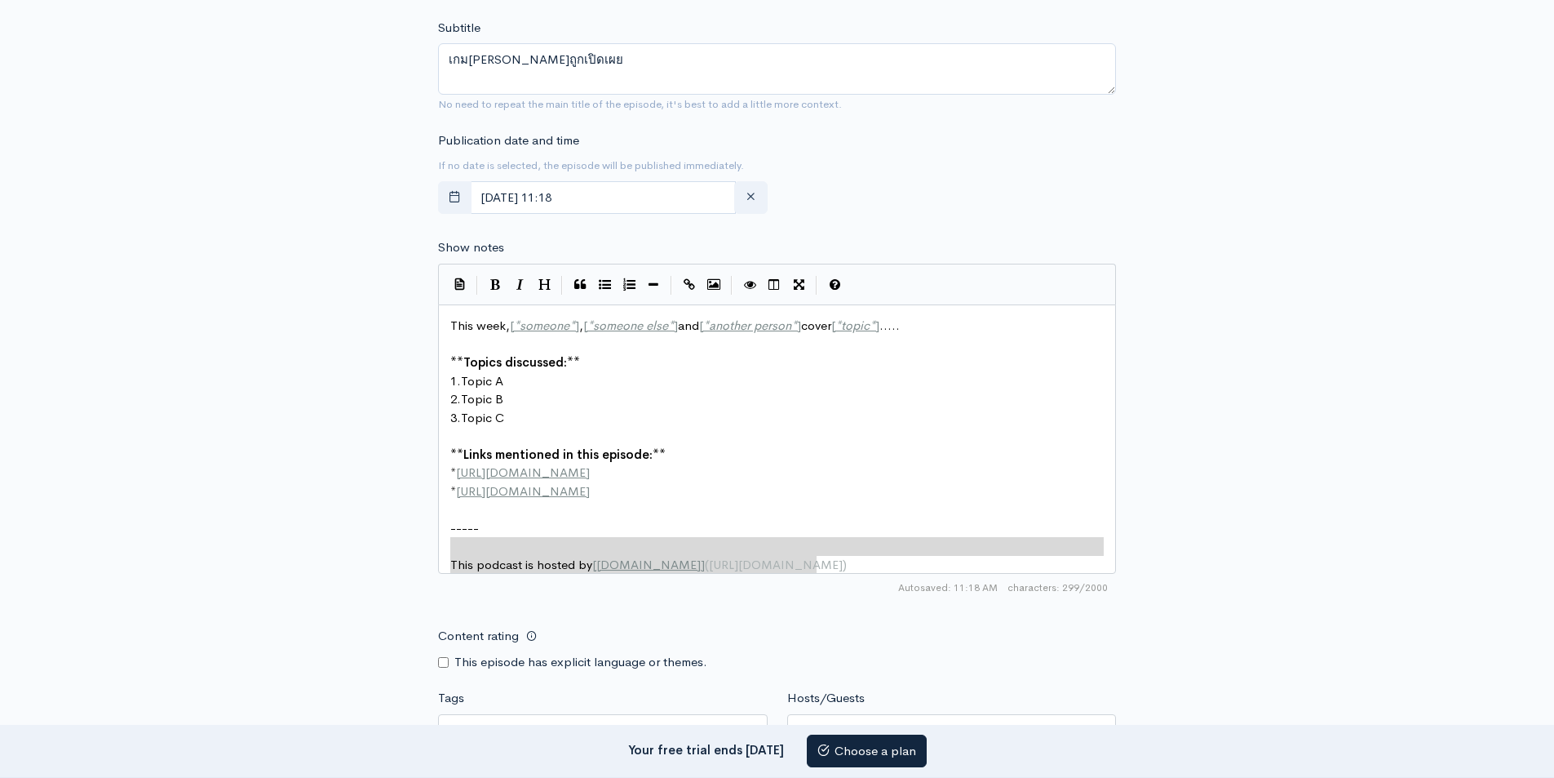
scroll to position [6, 0]
type textarea "Th"
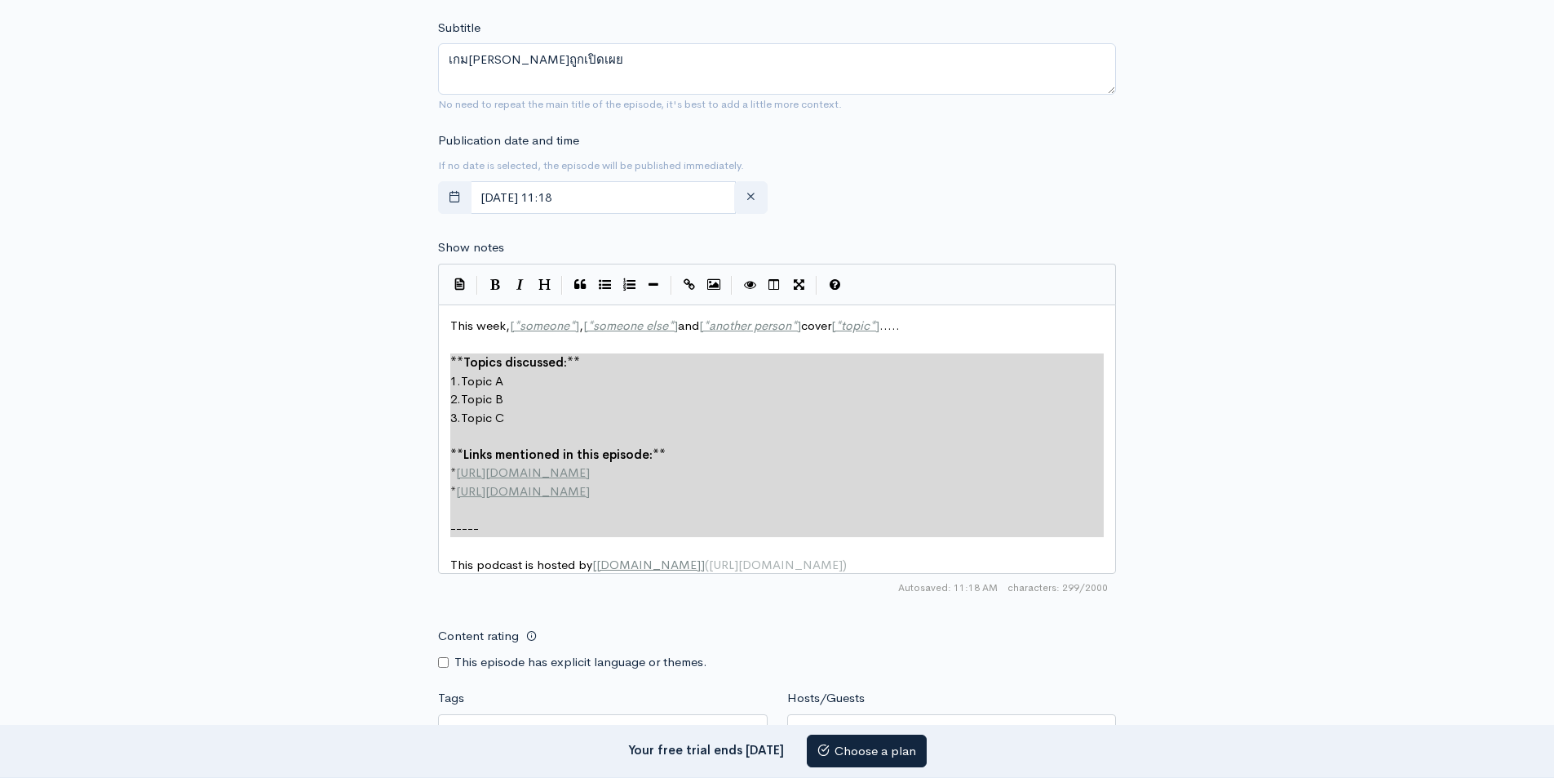
type textarea "This week, [*someone*], [*someone else*] and [*another person*] cover [*topic*]…"
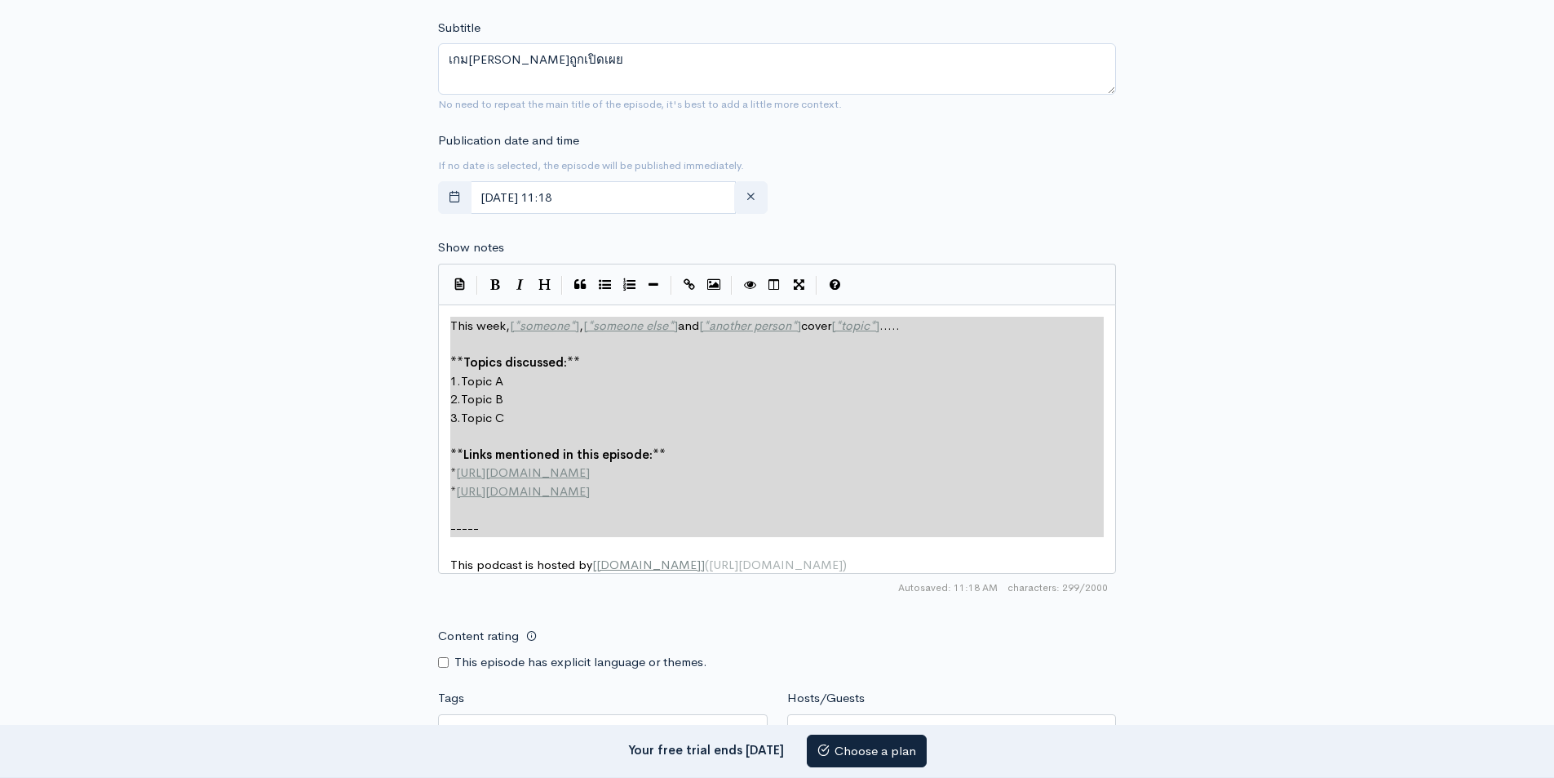
drag, startPoint x: 856, startPoint y: 554, endPoint x: 366, endPoint y: 321, distance: 543.0
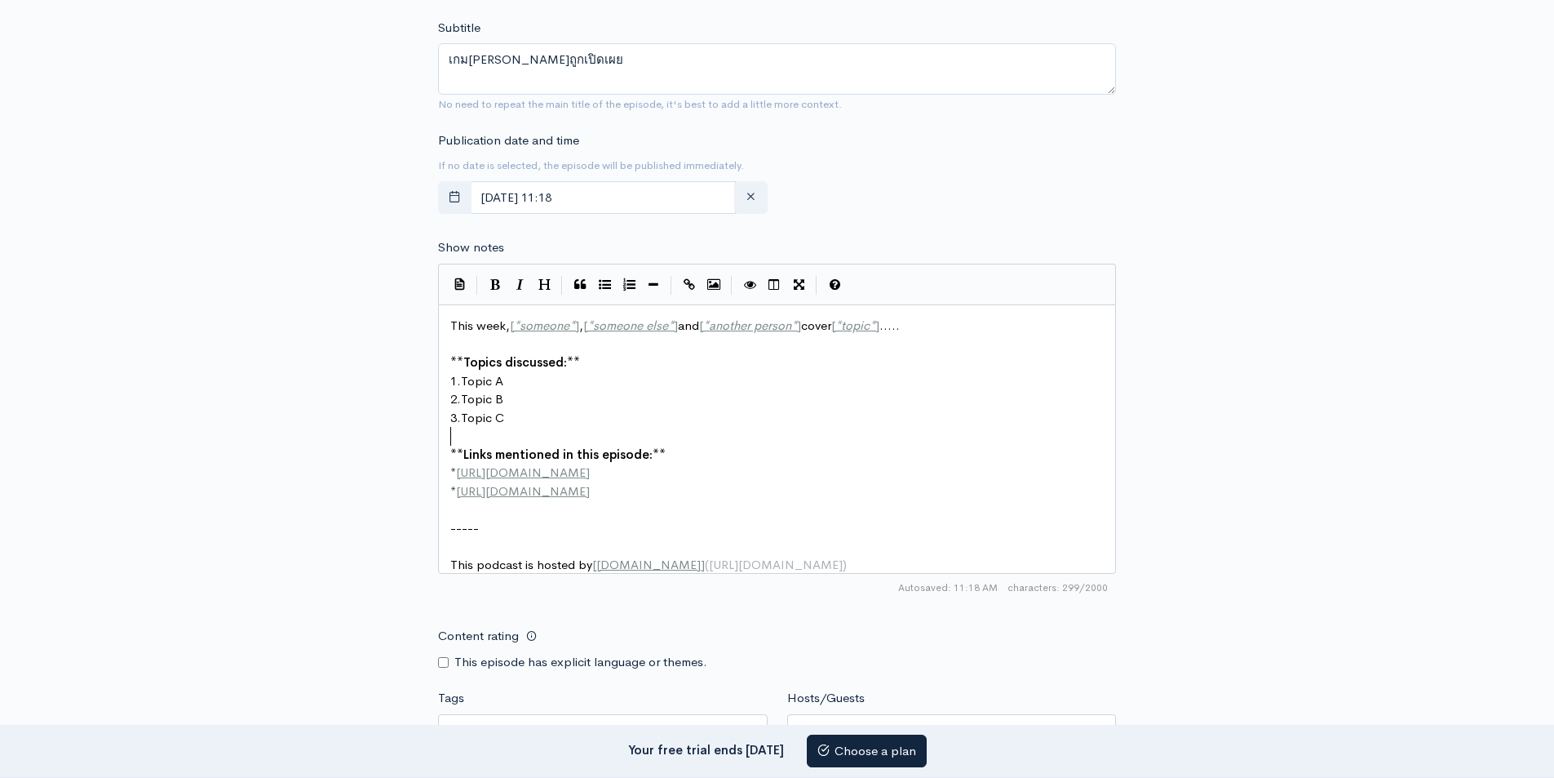
click at [542, 421] on pre "3. Topic C" at bounding box center [783, 418] width 672 height 19
type textarea "C"
click at [596, 428] on pre "​" at bounding box center [783, 436] width 672 height 19
type textarea "This week, [*someone*], [*someone else*] and [*another person*] cover [*topic*]…"
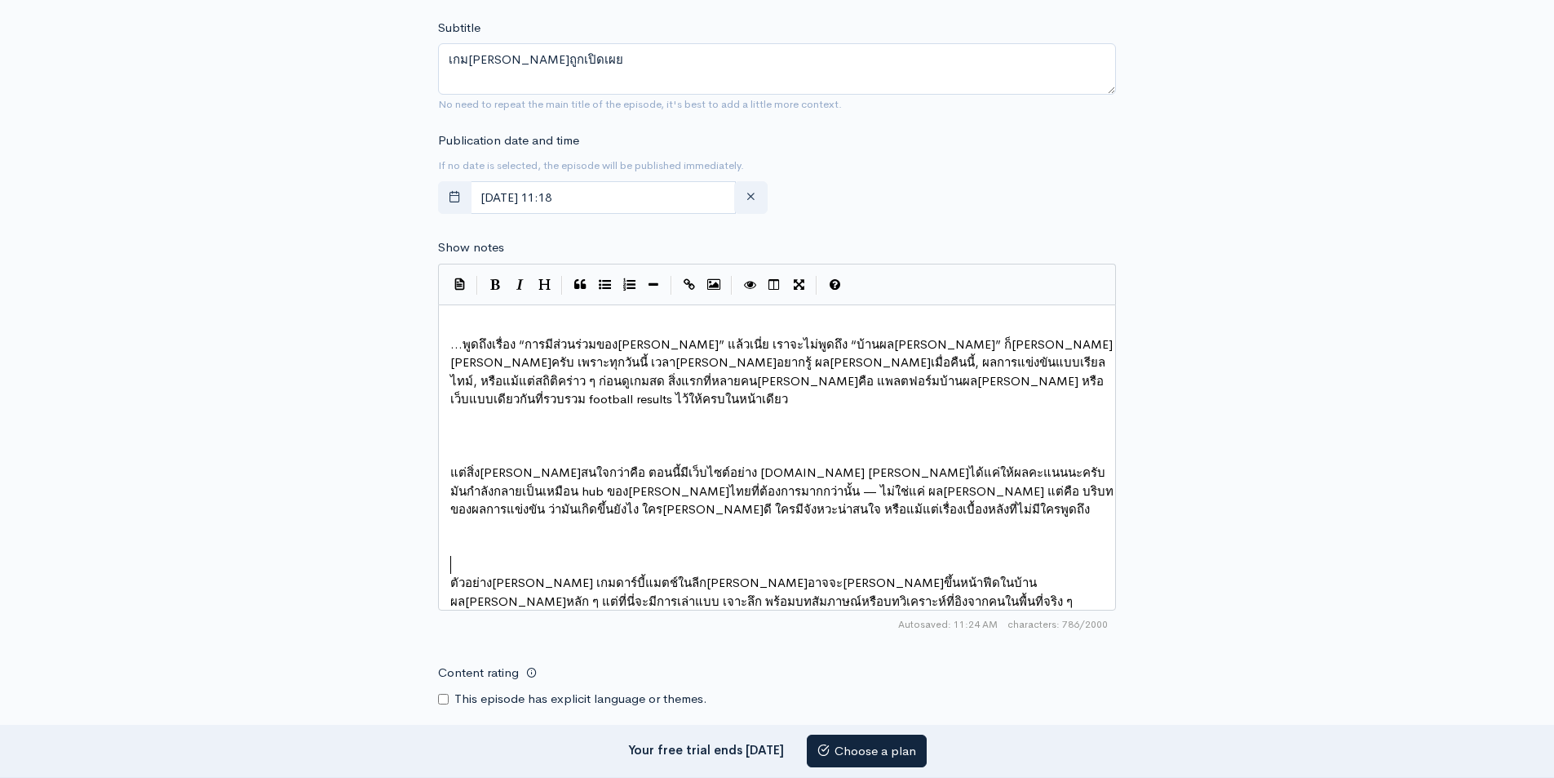
click at [448, 574] on pre "ตัวอย่างเช่น เกมดาร์บี้แมตช์ในลีกภูมิภาคที่อาจจะไม่ได้ขึ้นหน้าฟีดในบ้านผลบอลหลั…" at bounding box center [783, 592] width 672 height 37
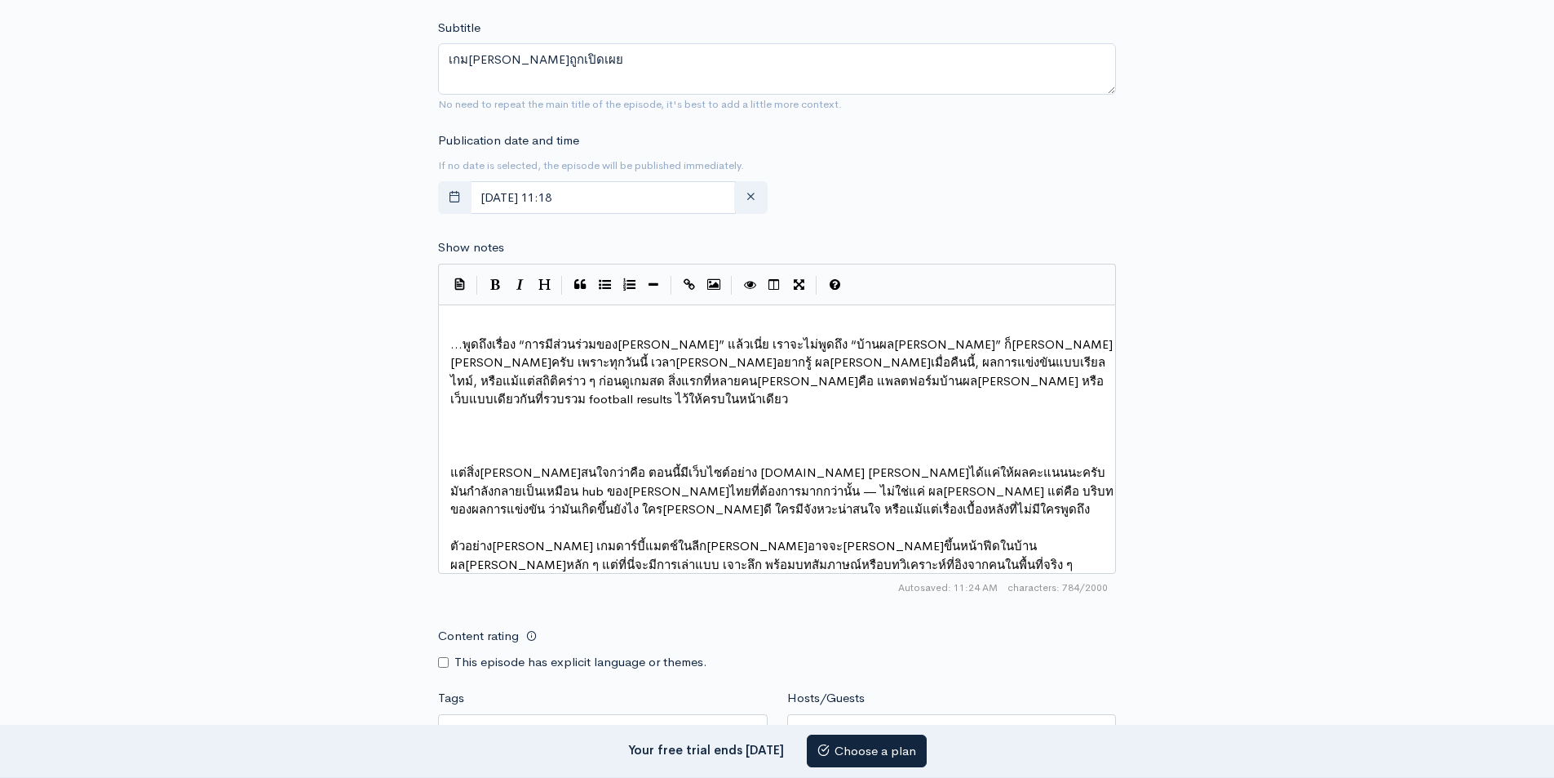
click at [448, 445] on pre "​" at bounding box center [783, 454] width 672 height 19
click at [452, 464] on span "แต่สิ่งที่น่าสนใจกว่าคือ ตอนนี้มีเว็บไซต์อย่าง thsoccer.net ที่ไม่ได้แค่ให้ผลคะ…" at bounding box center [781, 490] width 663 height 52
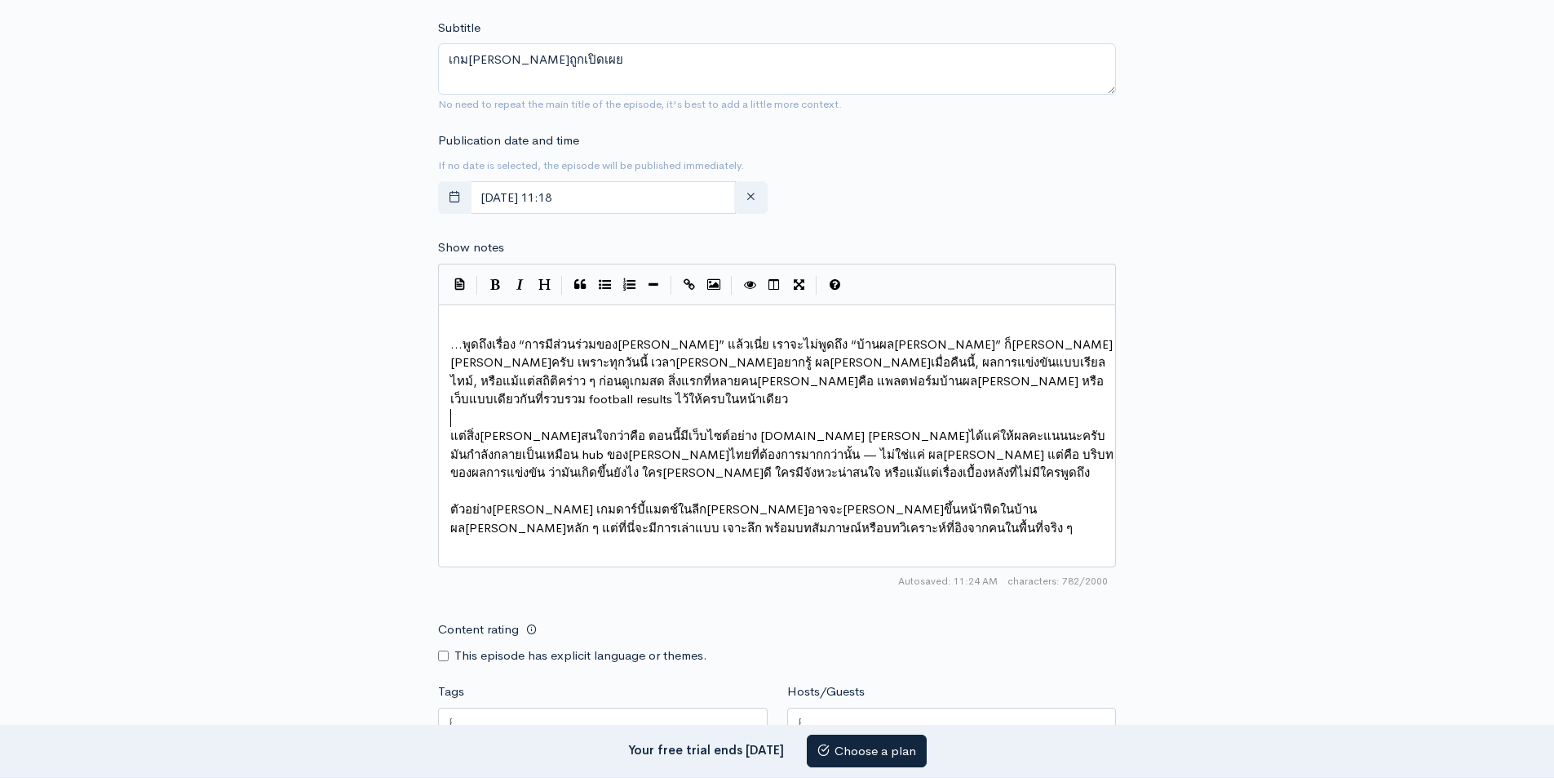
click at [724, 508] on pre "ตัวอย่างเช่น เกมดาร์บี้แมตช์ในลีกภูมิภาคที่อาจจะไม่ได้ขึ้นหน้าฟีดในบ้านผลบอลหลั…" at bounding box center [783, 518] width 672 height 37
type textarea "บ้านผลบอล"
drag, startPoint x: 844, startPoint y: 339, endPoint x: 786, endPoint y: 370, distance: 66.1
click at [681, 285] on button "Create Link" at bounding box center [689, 284] width 24 height 24
click at [691, 281] on icon "Create Link" at bounding box center [689, 284] width 11 height 12
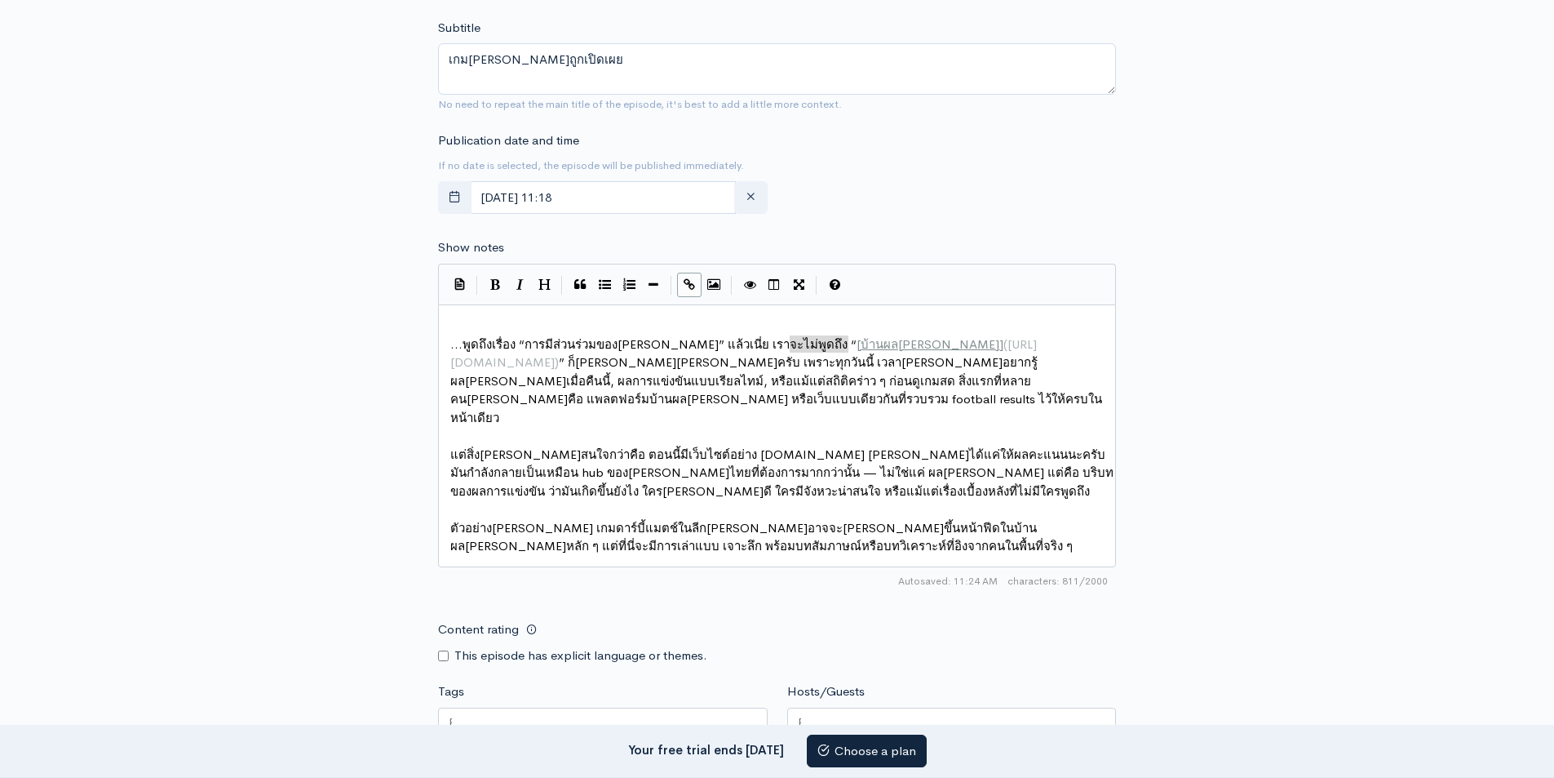
click at [906, 427] on pre "​" at bounding box center [783, 436] width 672 height 19
type textarea "football results"
drag, startPoint x: 872, startPoint y: 379, endPoint x: 789, endPoint y: 379, distance: 83.2
drag, startPoint x: 688, startPoint y: 284, endPoint x: 835, endPoint y: 122, distance: 218.9
click at [689, 284] on icon "Create Link" at bounding box center [689, 284] width 11 height 12
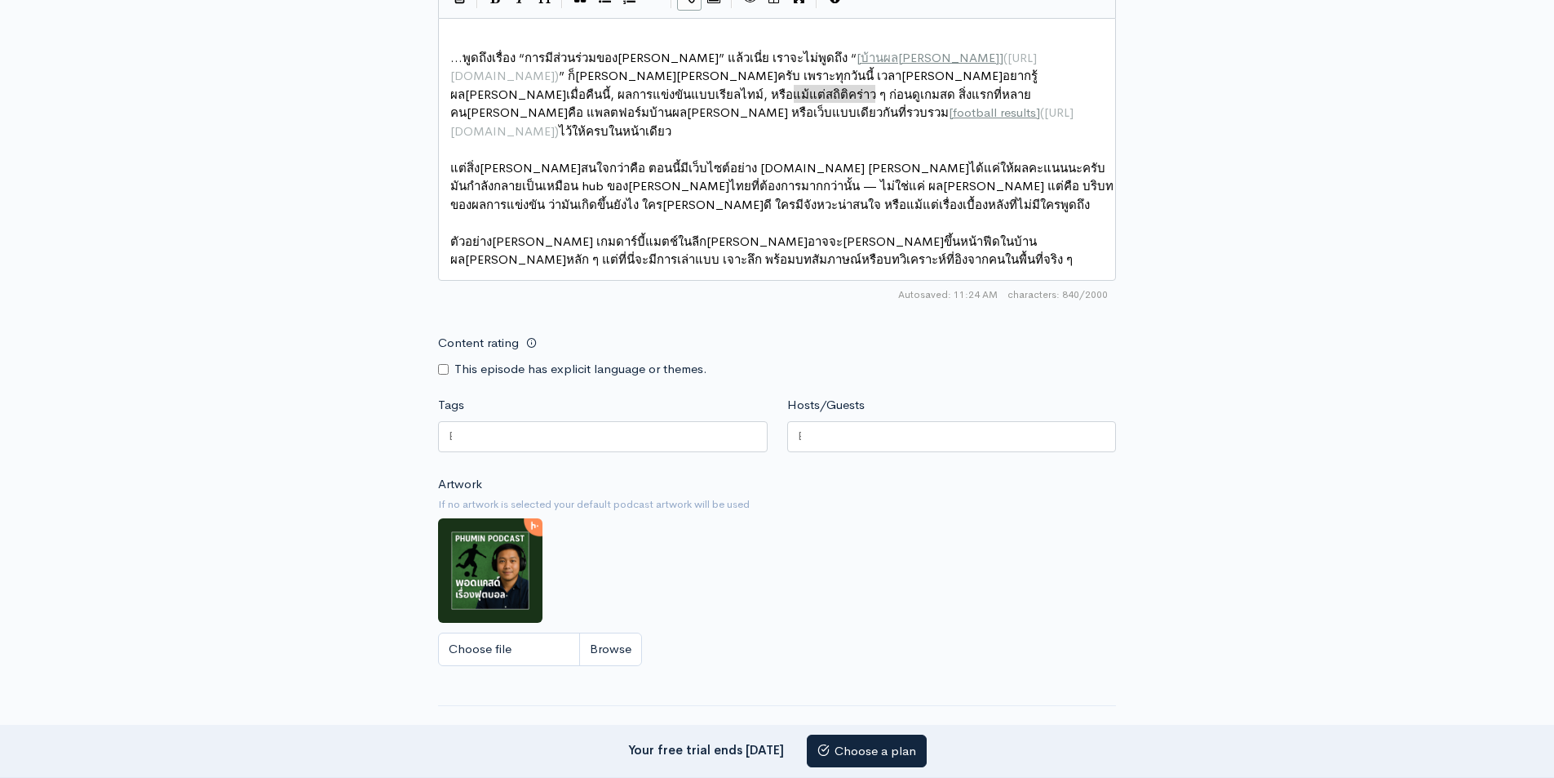
scroll to position [979, 0]
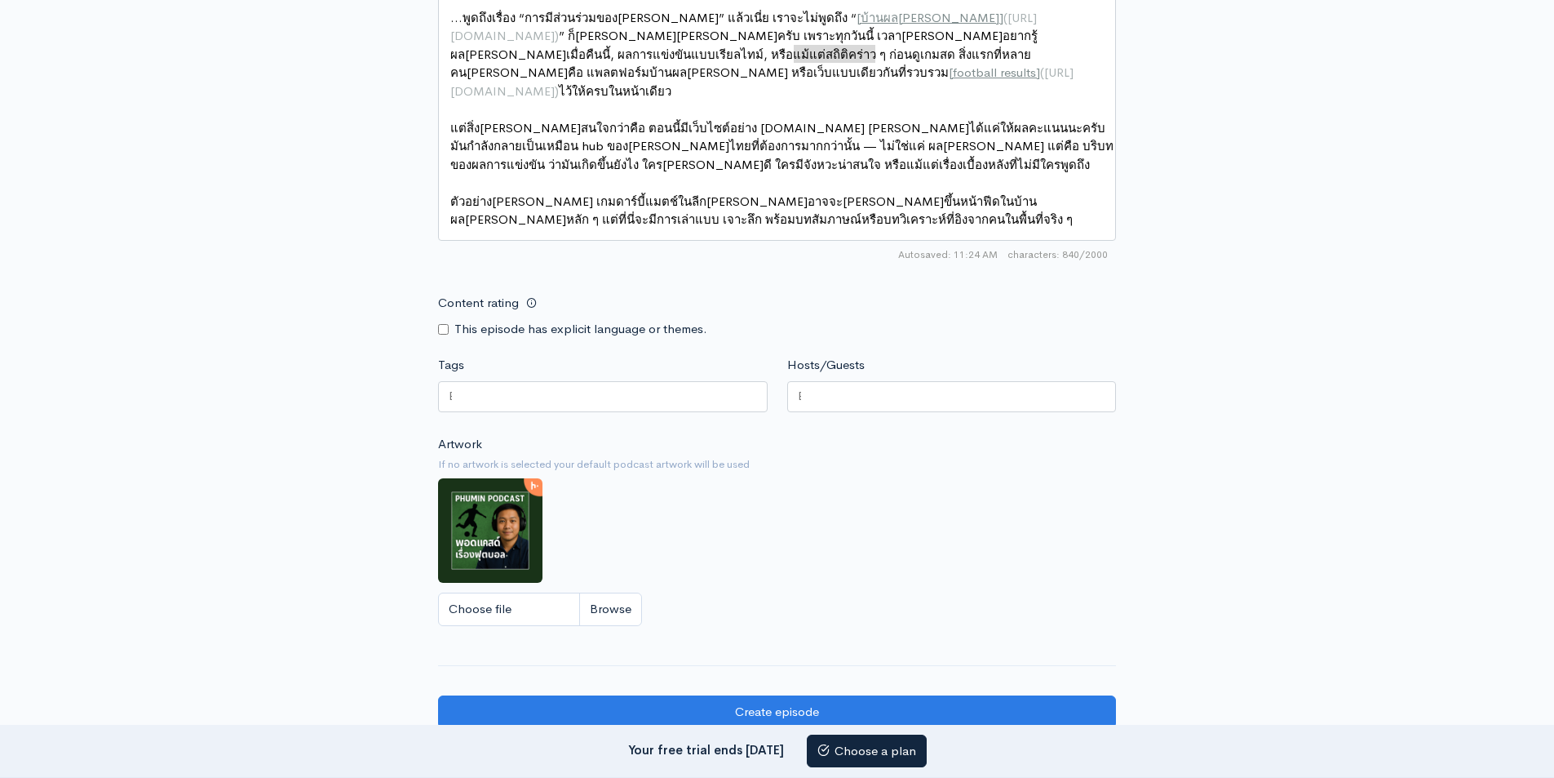
click at [590, 403] on div at bounding box center [603, 396] width 330 height 31
drag, startPoint x: 608, startPoint y: 396, endPoint x: 375, endPoint y: 410, distance: 233.0
type input "1"
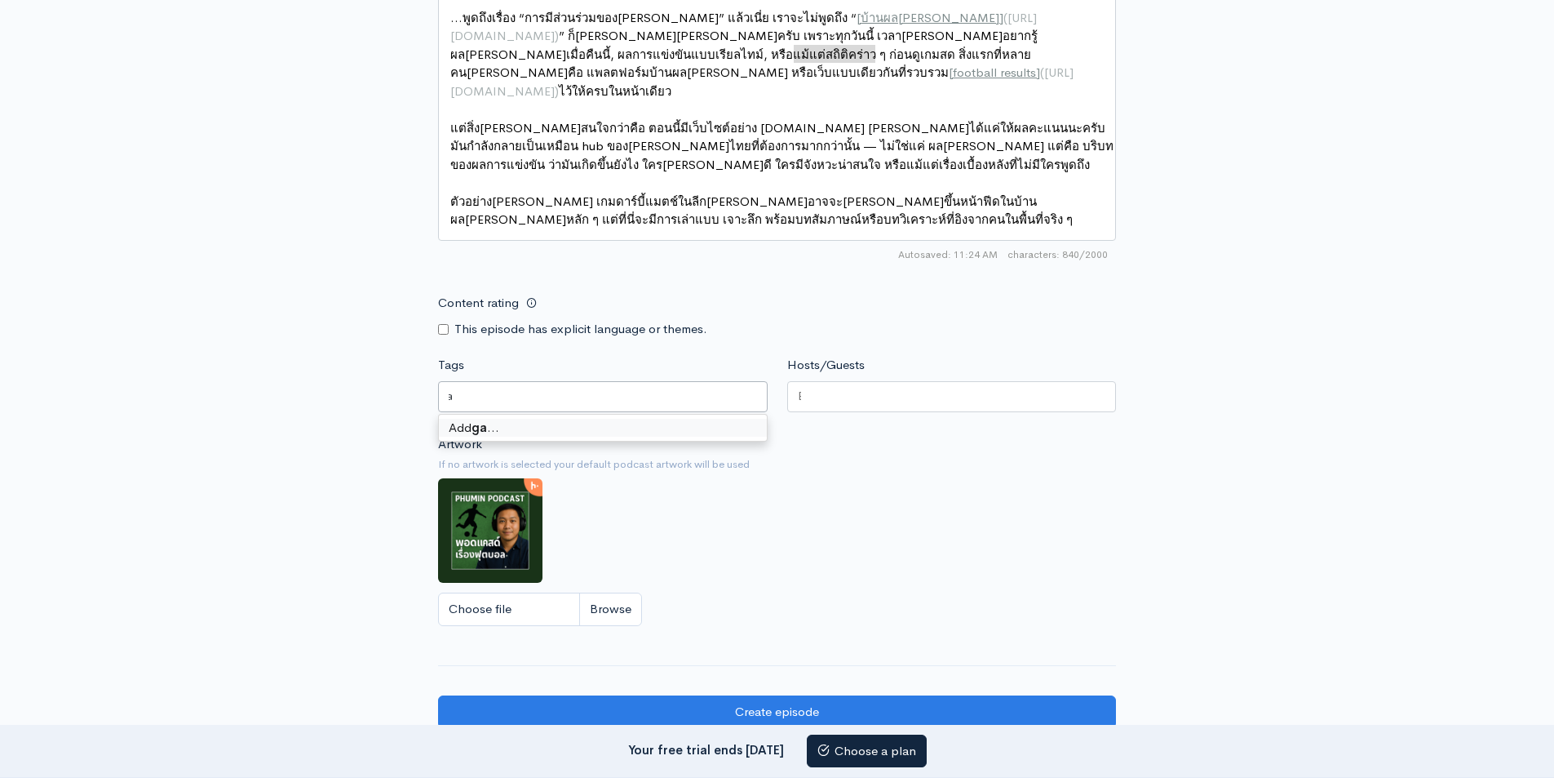
type input "g"
type input "Games"
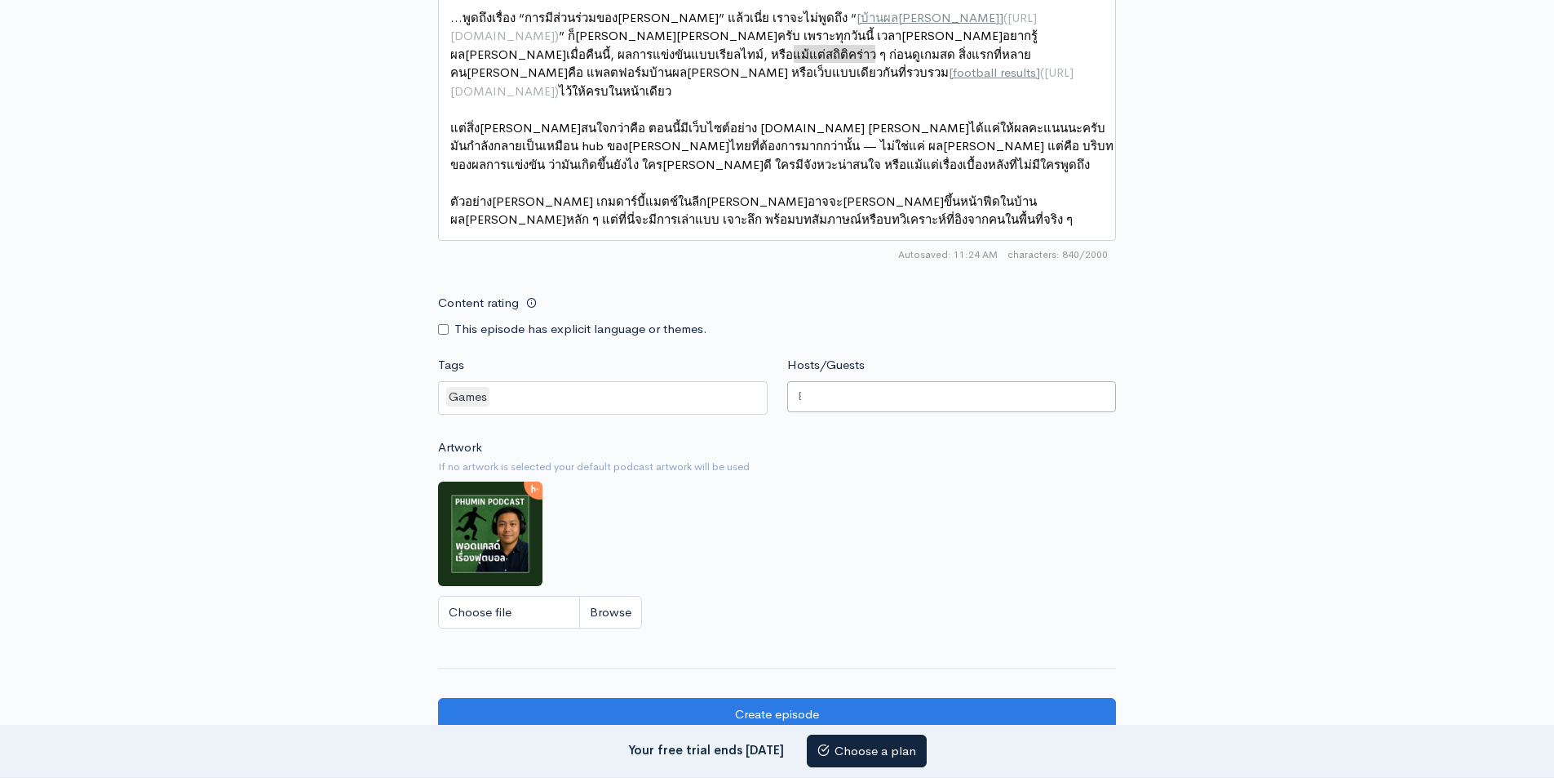
click at [875, 396] on div at bounding box center [952, 396] width 330 height 31
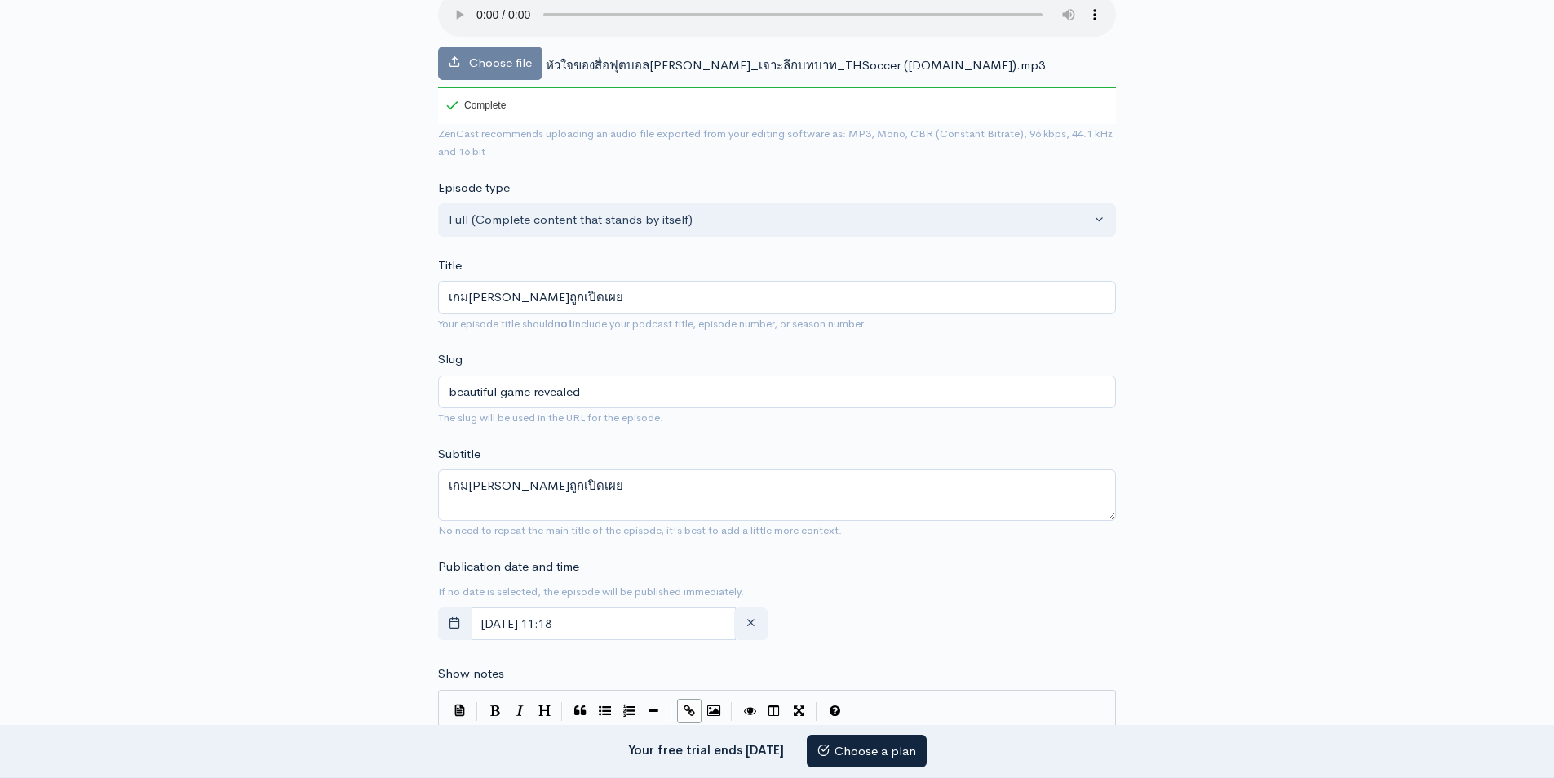
scroll to position [816, 0]
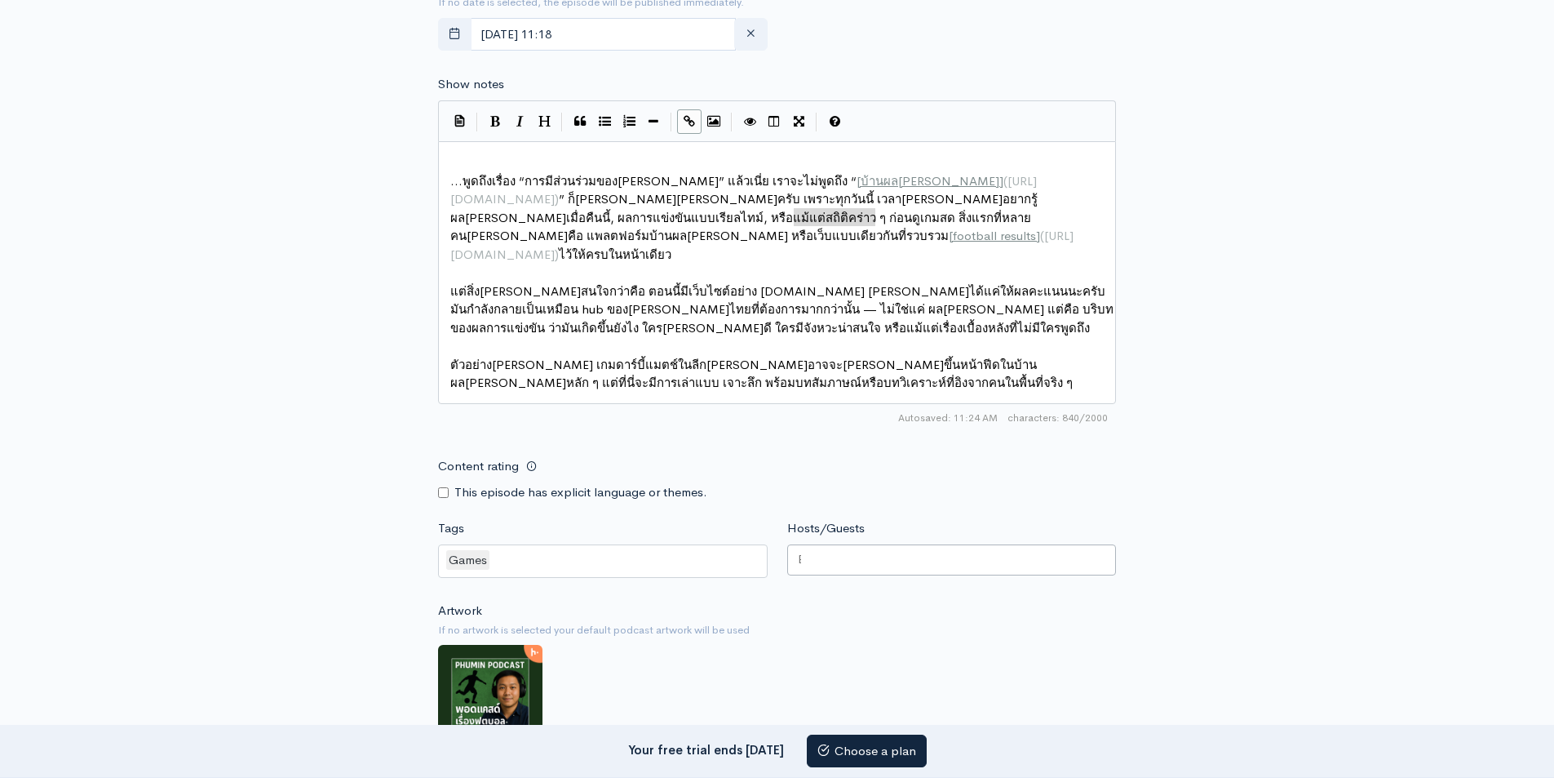
paste input "Phumin"
type input "Phumin"
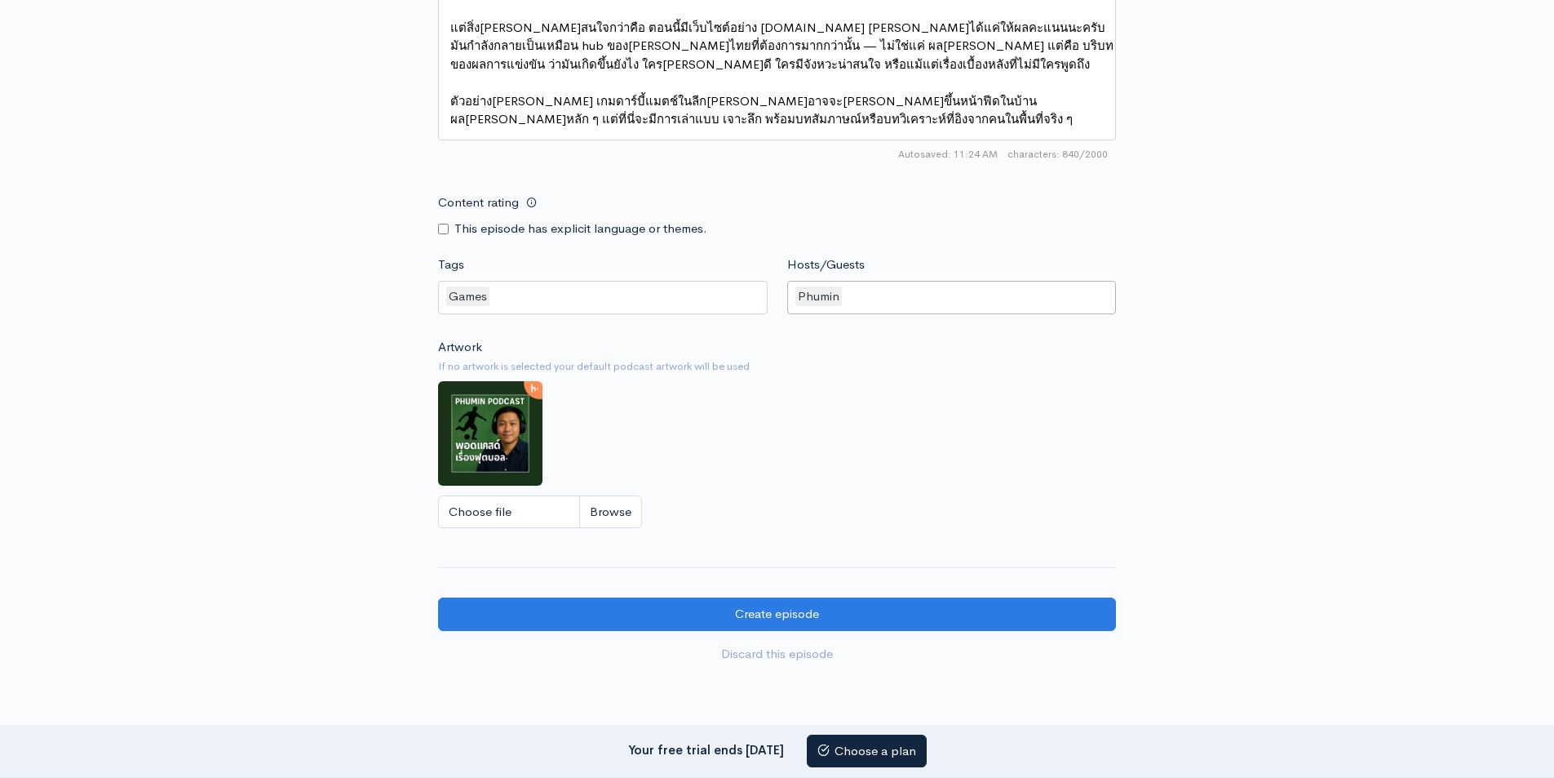
scroll to position [1142, 0]
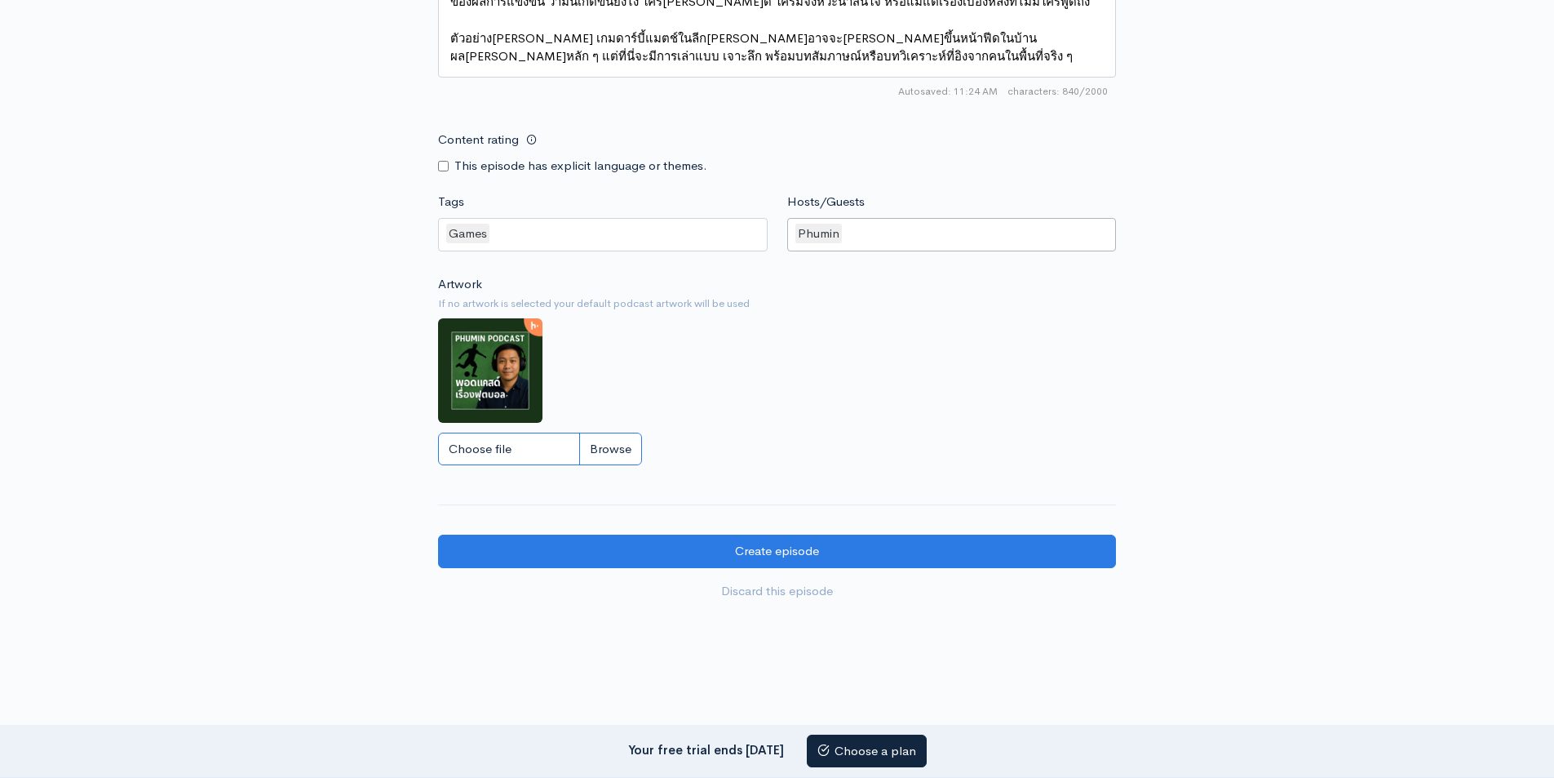
click at [590, 450] on input "Choose file" at bounding box center [540, 448] width 204 height 33
type input "C:\fakepath\ChatGPT Image Sep 24, 2025, 11_16_24 AM.png"
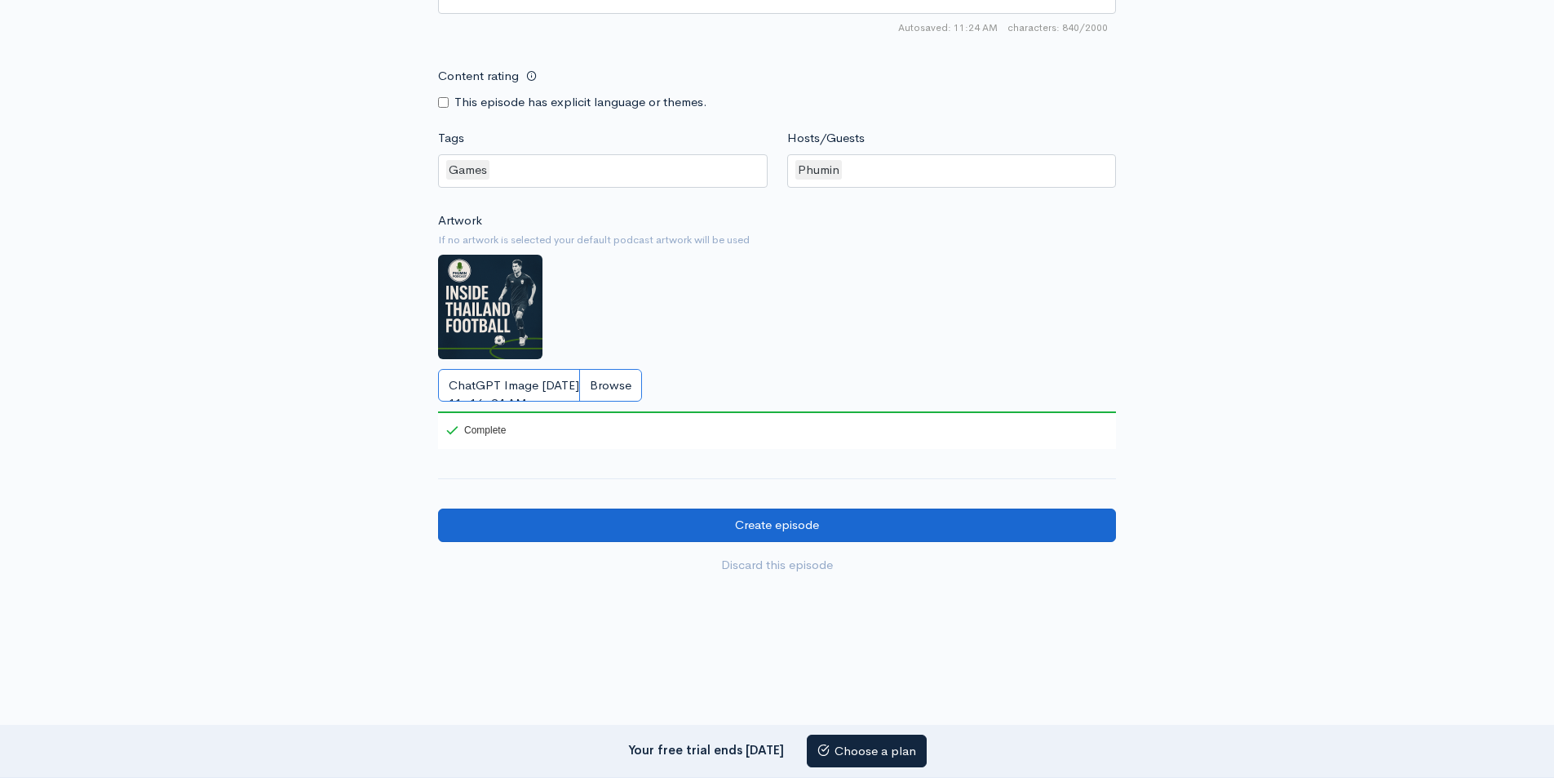
scroll to position [1241, 0]
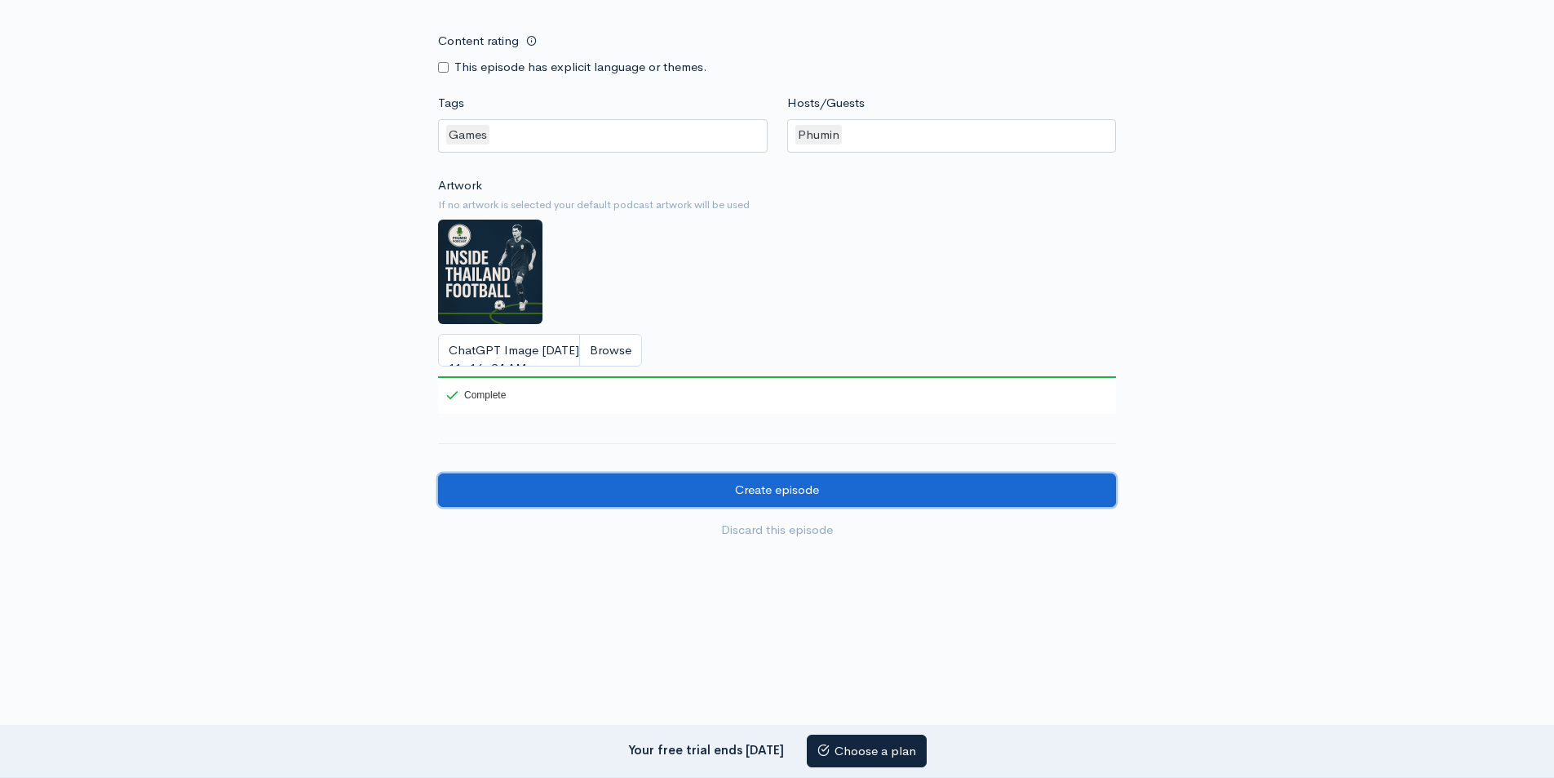
click at [826, 492] on input "Create episode" at bounding box center [777, 489] width 678 height 33
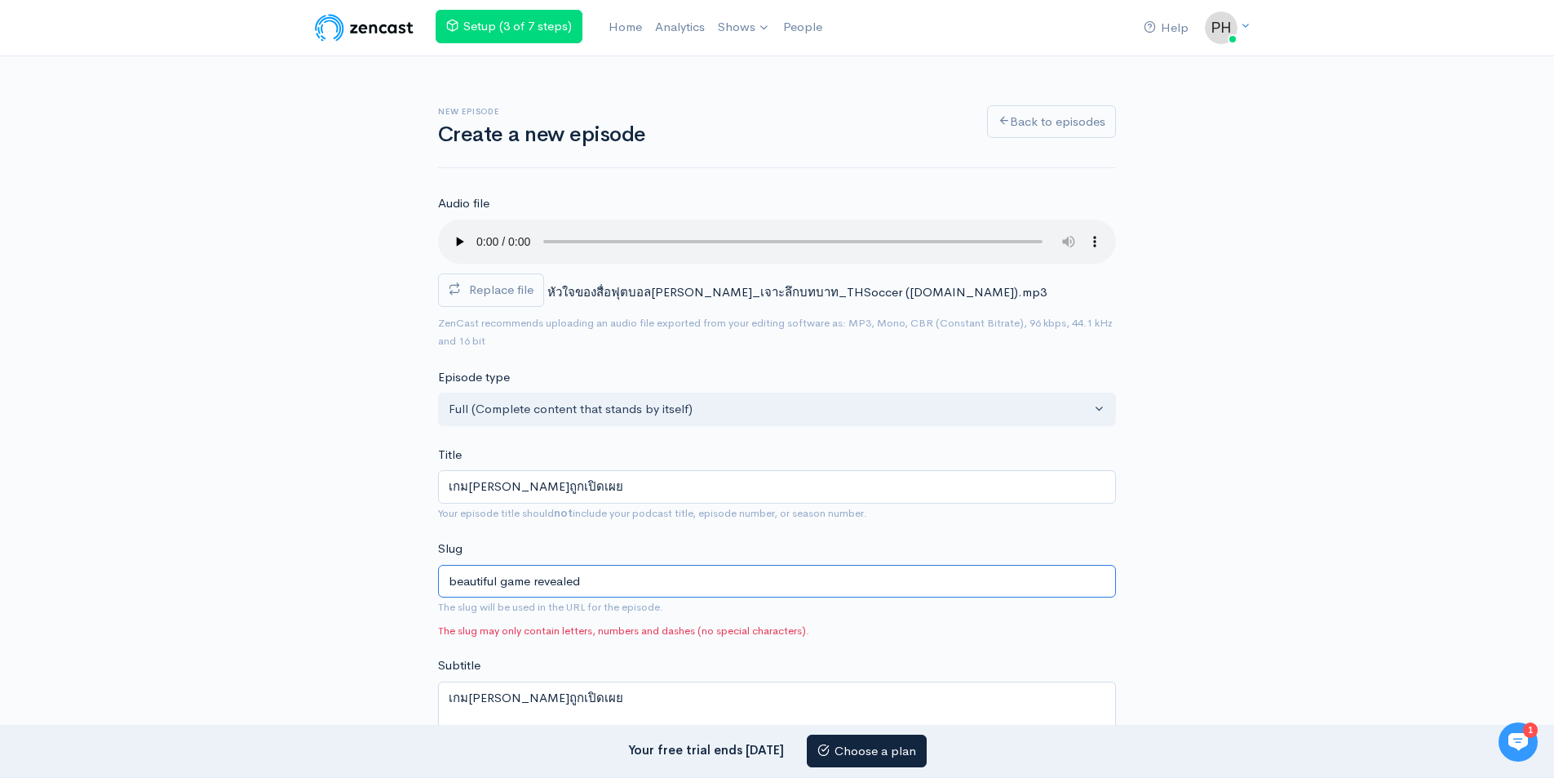
click at [501, 581] on input "beautiful game revealed" at bounding box center [777, 581] width 678 height 33
click at [539, 580] on input "beautiful-game revealed" at bounding box center [777, 581] width 678 height 33
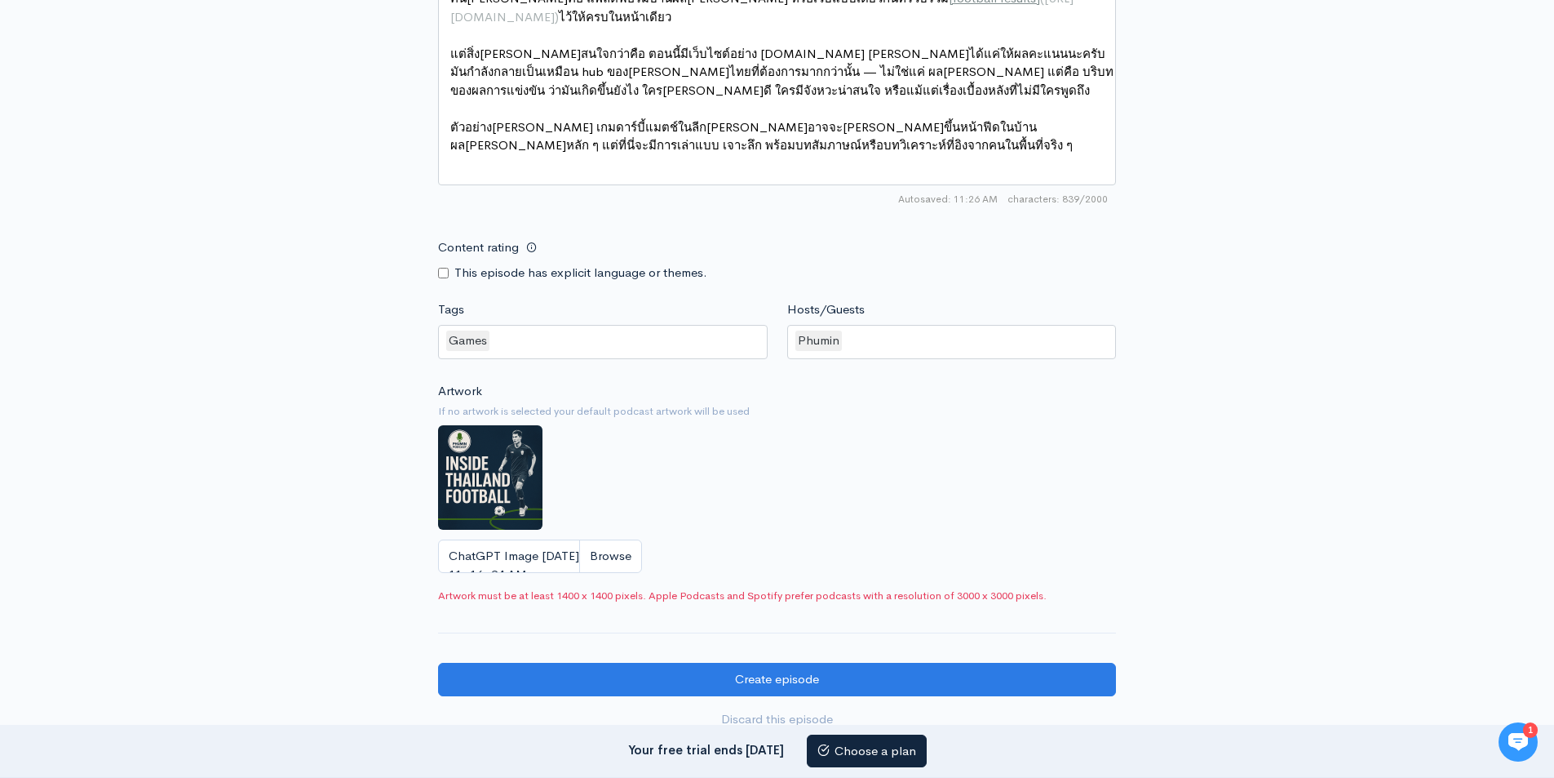
scroll to position [1209, 0]
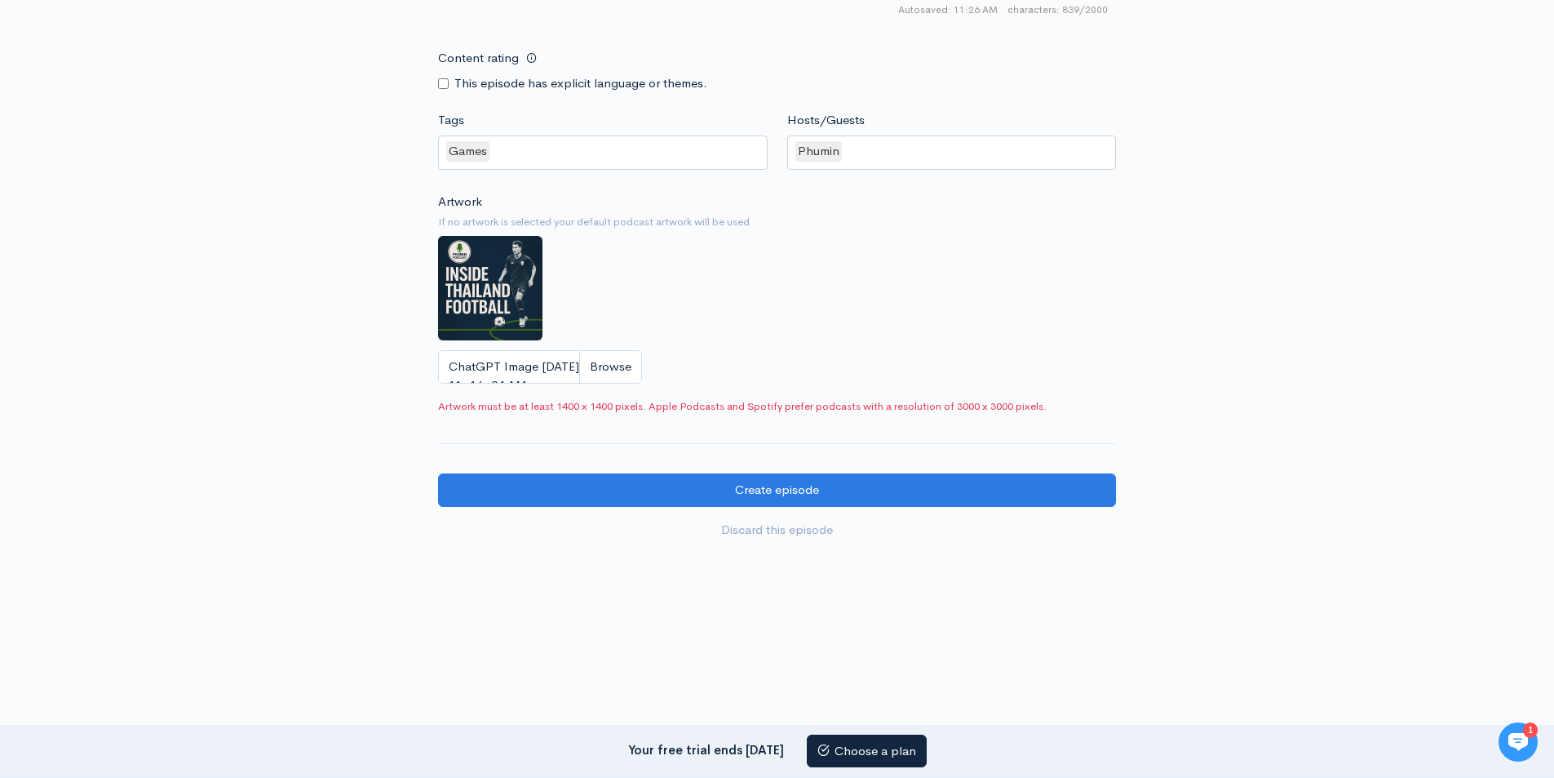
type input "beautiful-game-revealed"
click at [620, 372] on input "ChatGPT Image Sep 24, 2025, 11_16_24 AM.png" at bounding box center [540, 366] width 204 height 33
type input "C:\fakepath\thsoccer (1).png"
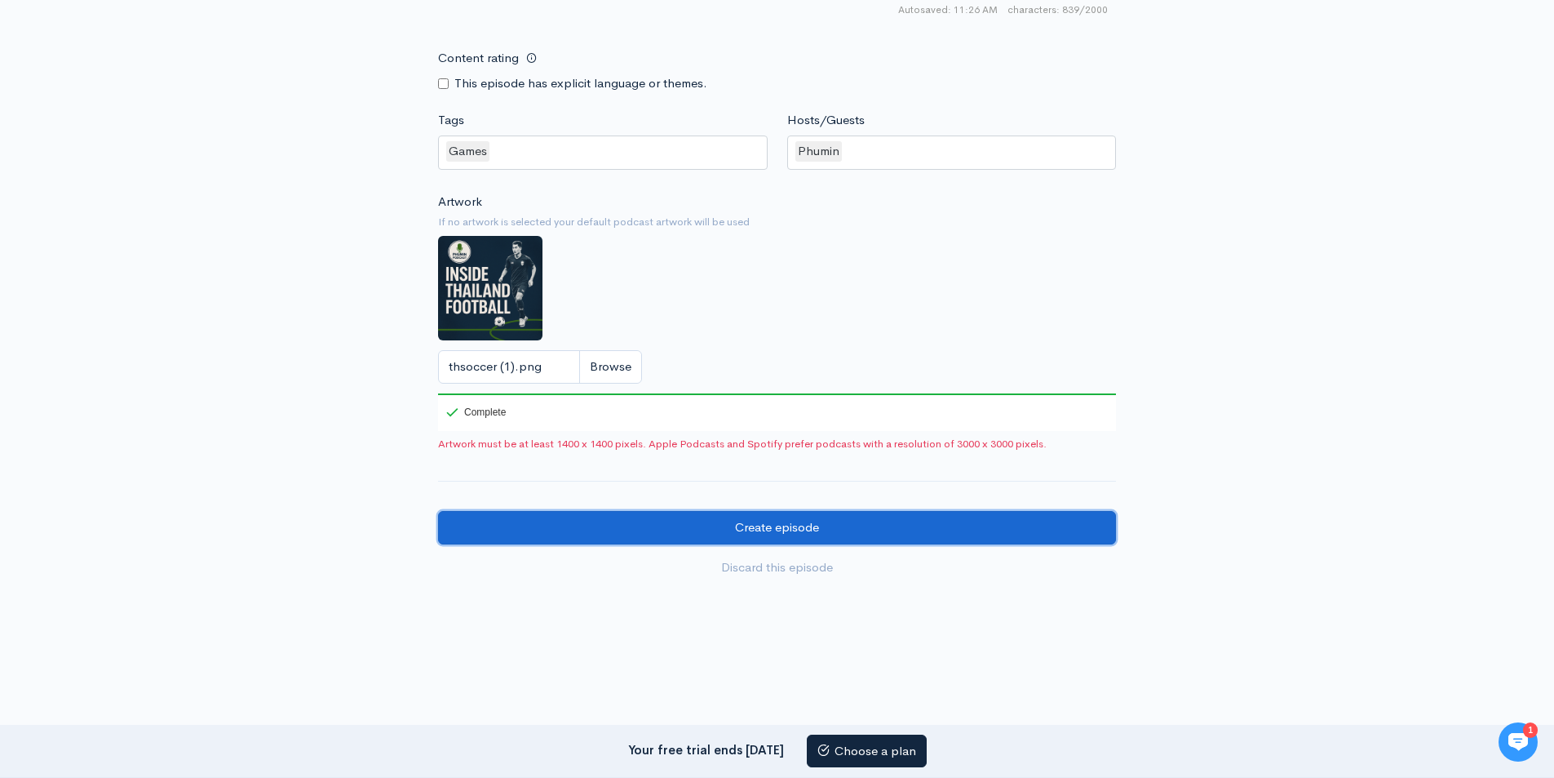
click at [777, 526] on input "Create episode" at bounding box center [777, 527] width 678 height 33
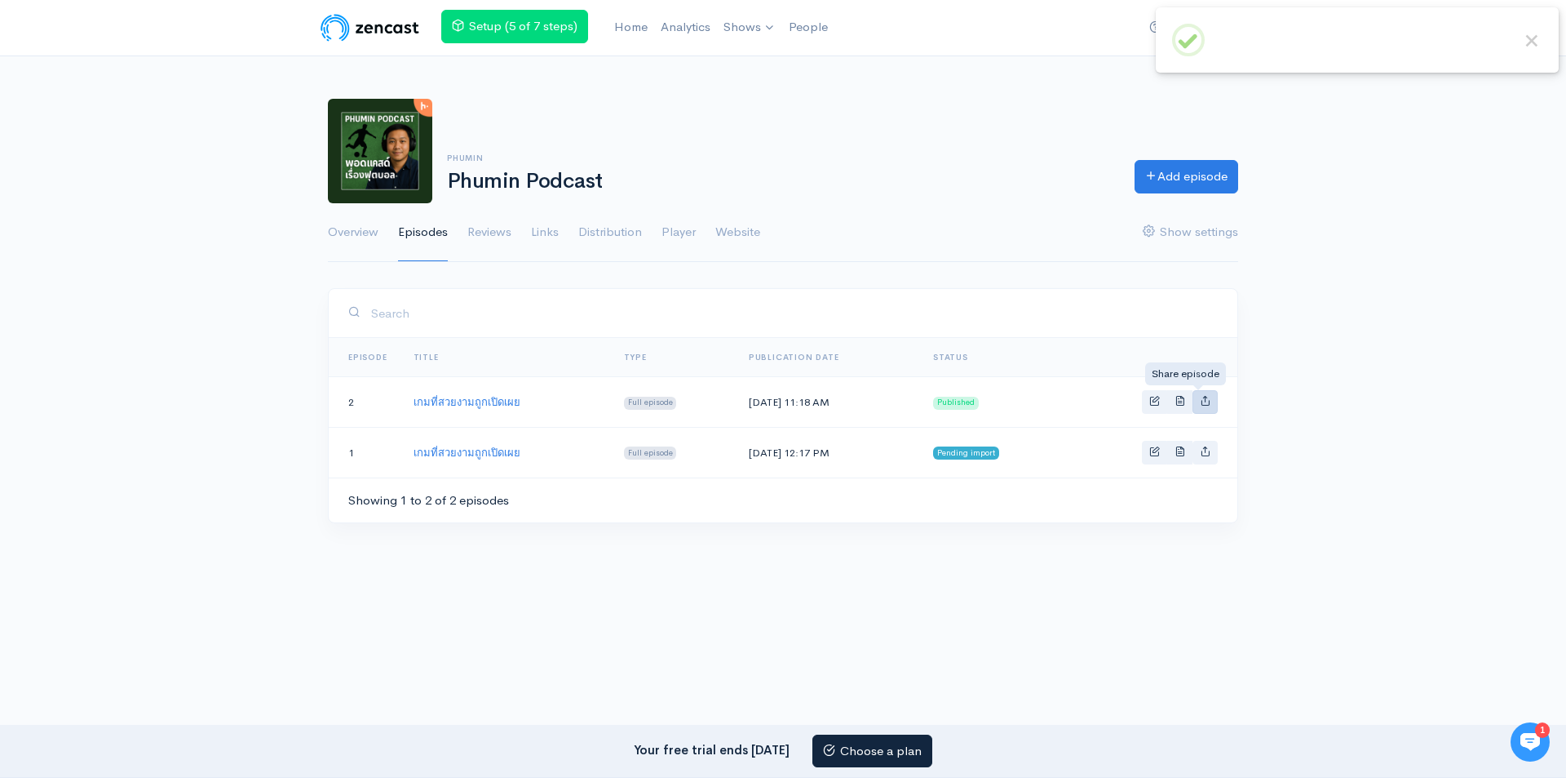
click at [1205, 399] on icon "Basic example" at bounding box center [1205, 400] width 11 height 11
type input "[URL][DOMAIN_NAME]"
type input "<iframe src='[URL][DOMAIN_NAME]' width='100%' height='190' frameborder='0' scro…"
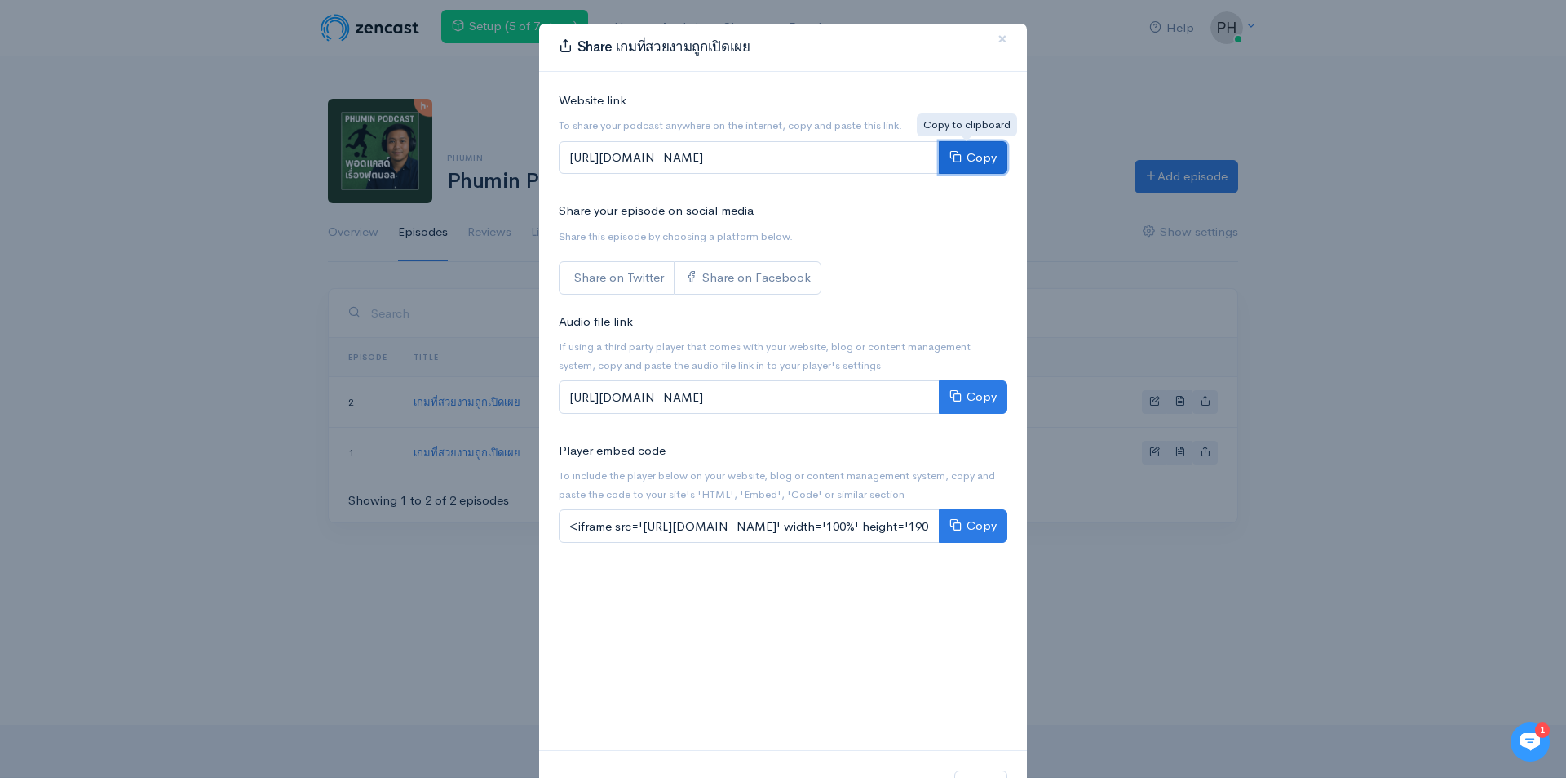
click at [978, 158] on button "Copy" at bounding box center [973, 157] width 69 height 33
click at [1074, 94] on div "Share เกมที่สวยงามถูกเปิดเผย × Website link To share your podcast anywhere on t…" at bounding box center [783, 389] width 1566 height 778
